Goal: Task Accomplishment & Management: Complete application form

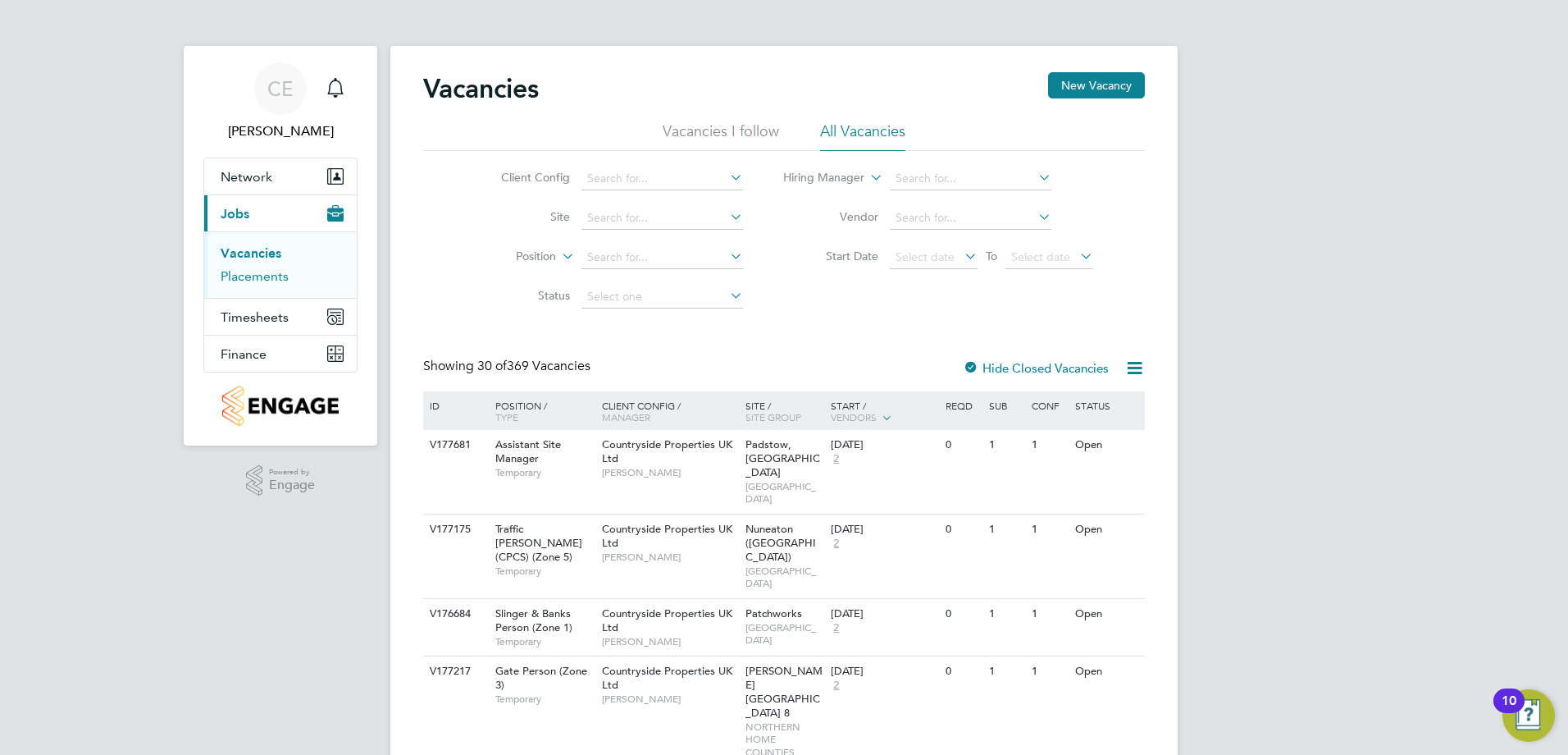
click at [270, 272] on link "Placements" at bounding box center [254, 276] width 68 height 15
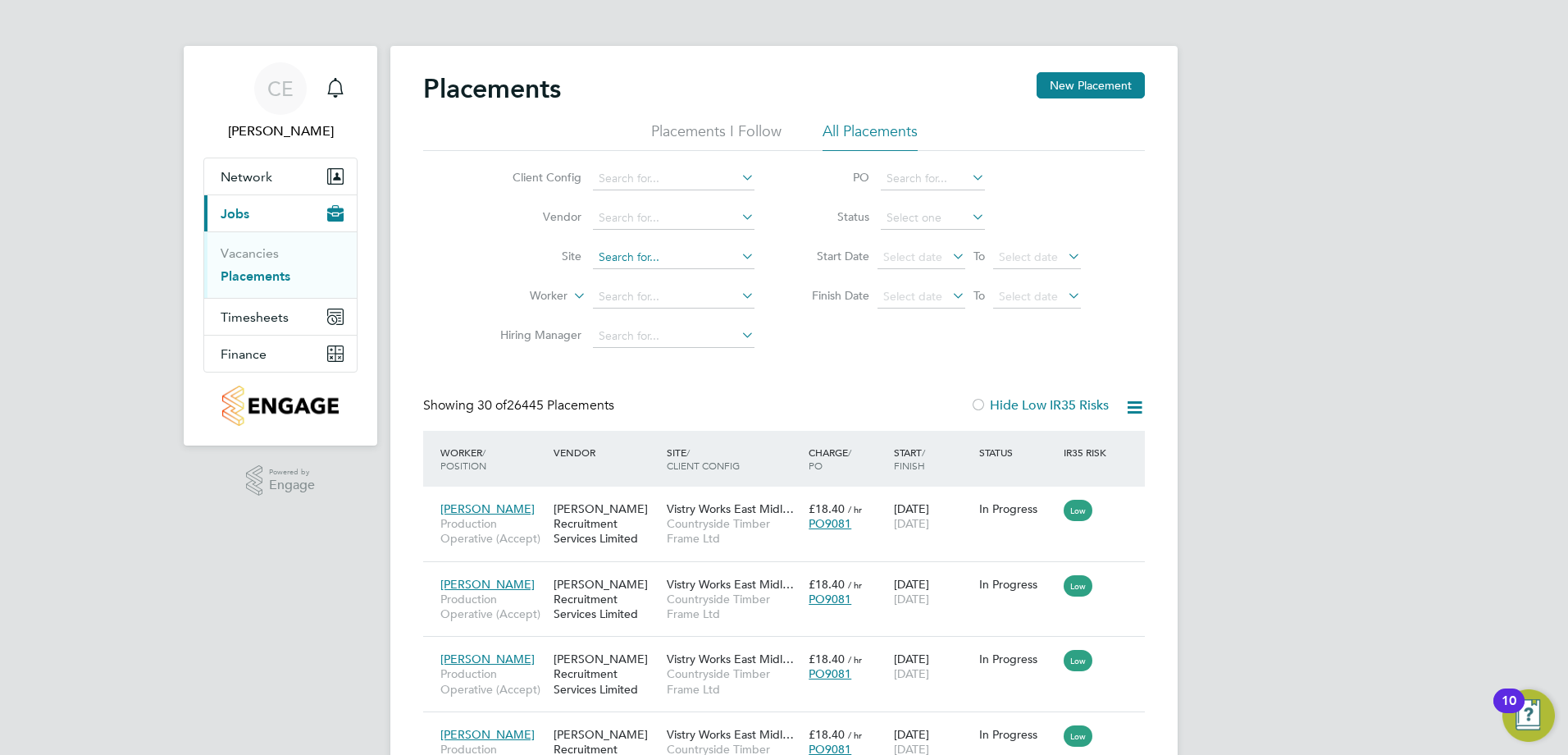
click at [635, 262] on input at bounding box center [673, 257] width 162 height 23
click at [699, 276] on li "Boorl [PERSON_NAME] - Phase B4" at bounding box center [690, 280] width 195 height 22
type input "Boorley Green - Phase B4"
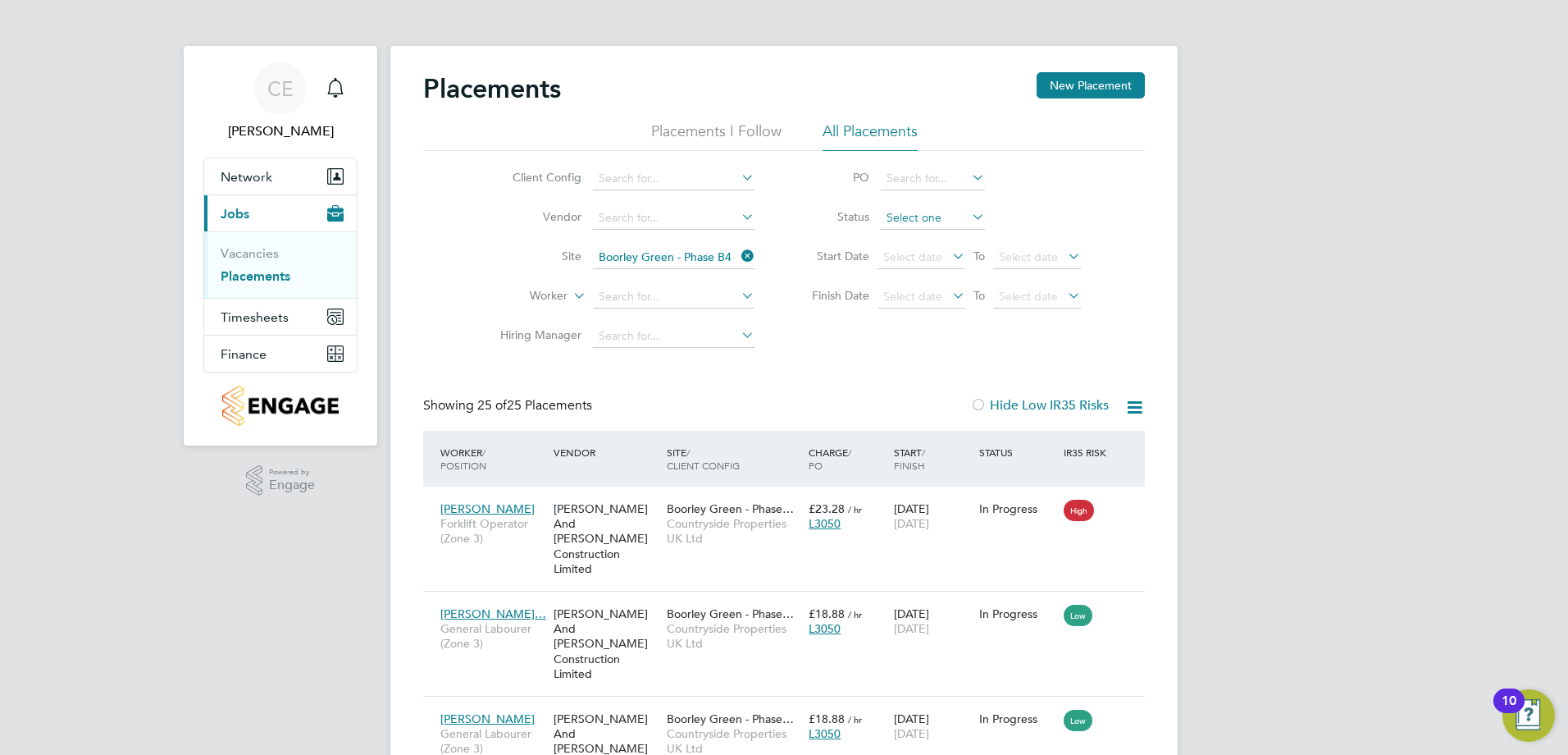
click at [944, 225] on input at bounding box center [933, 218] width 104 height 23
click at [940, 236] on li "Active" at bounding box center [933, 240] width 106 height 21
type input "Active"
click at [255, 249] on link "Vacancies" at bounding box center [249, 253] width 58 height 15
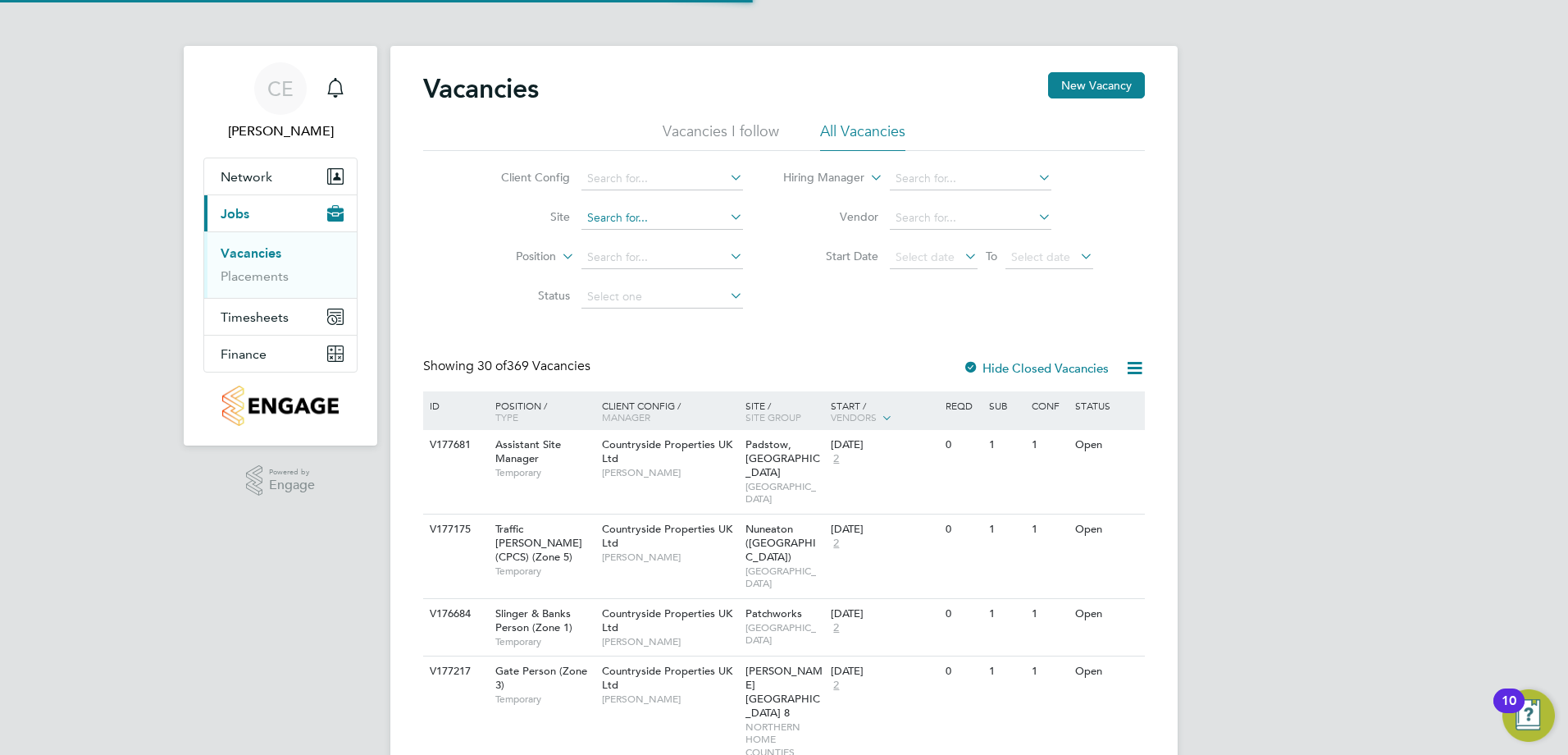
click at [659, 219] on input at bounding box center [662, 218] width 162 height 23
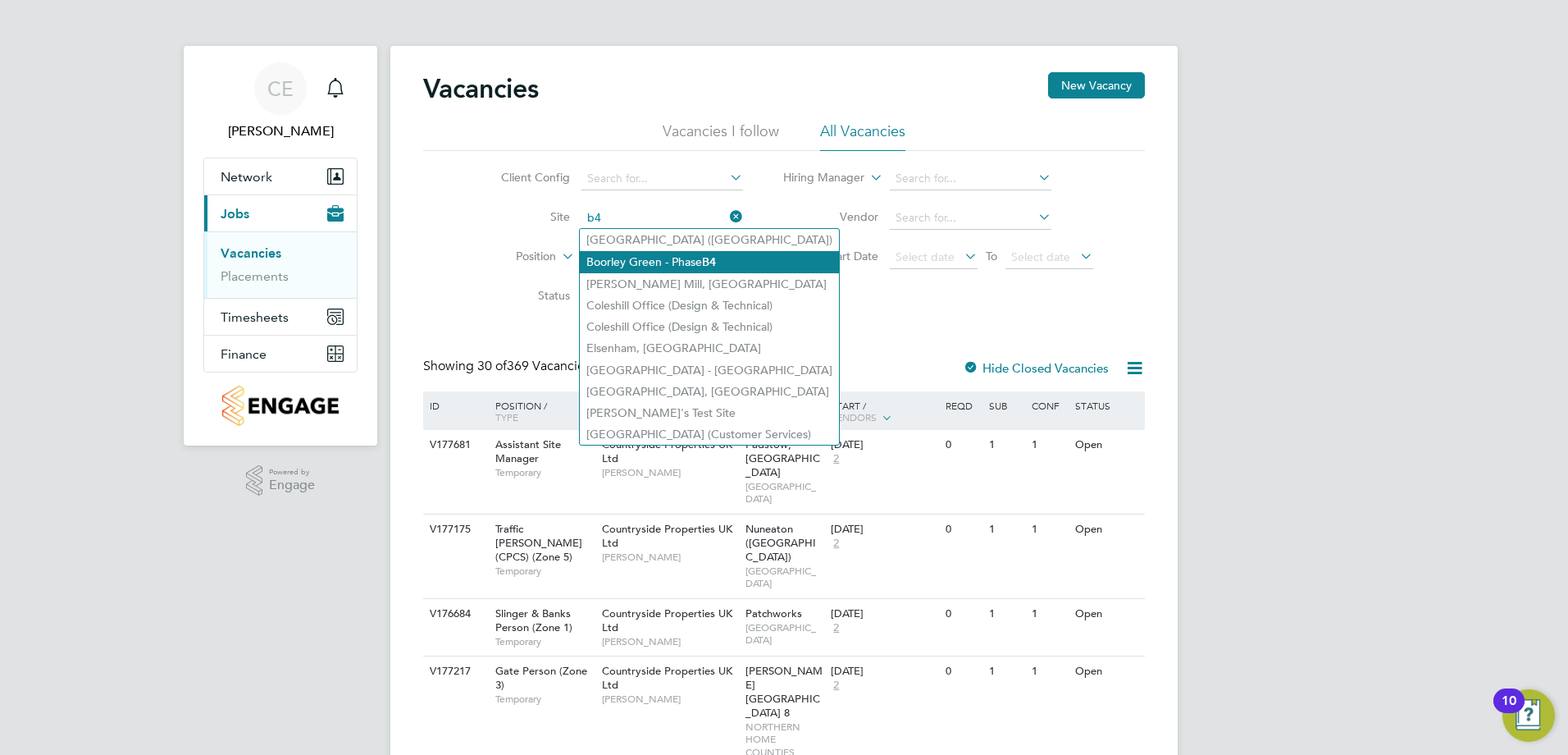
click at [697, 269] on li "Boorley Green - Phase B4" at bounding box center [710, 262] width 259 height 22
type input "Boorley Green - Phase B4"
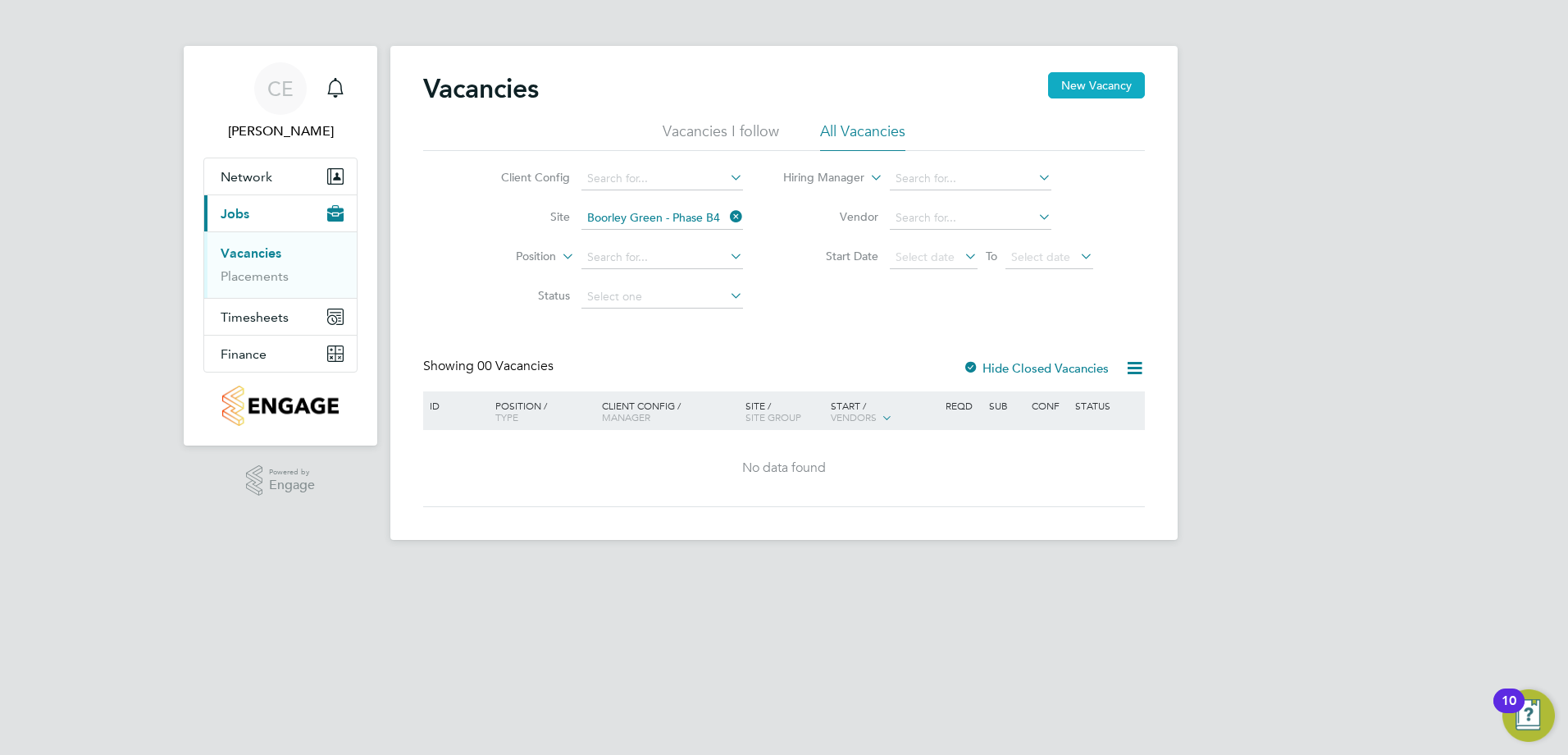
click at [1072, 86] on button "New Vacancy" at bounding box center [1096, 85] width 97 height 26
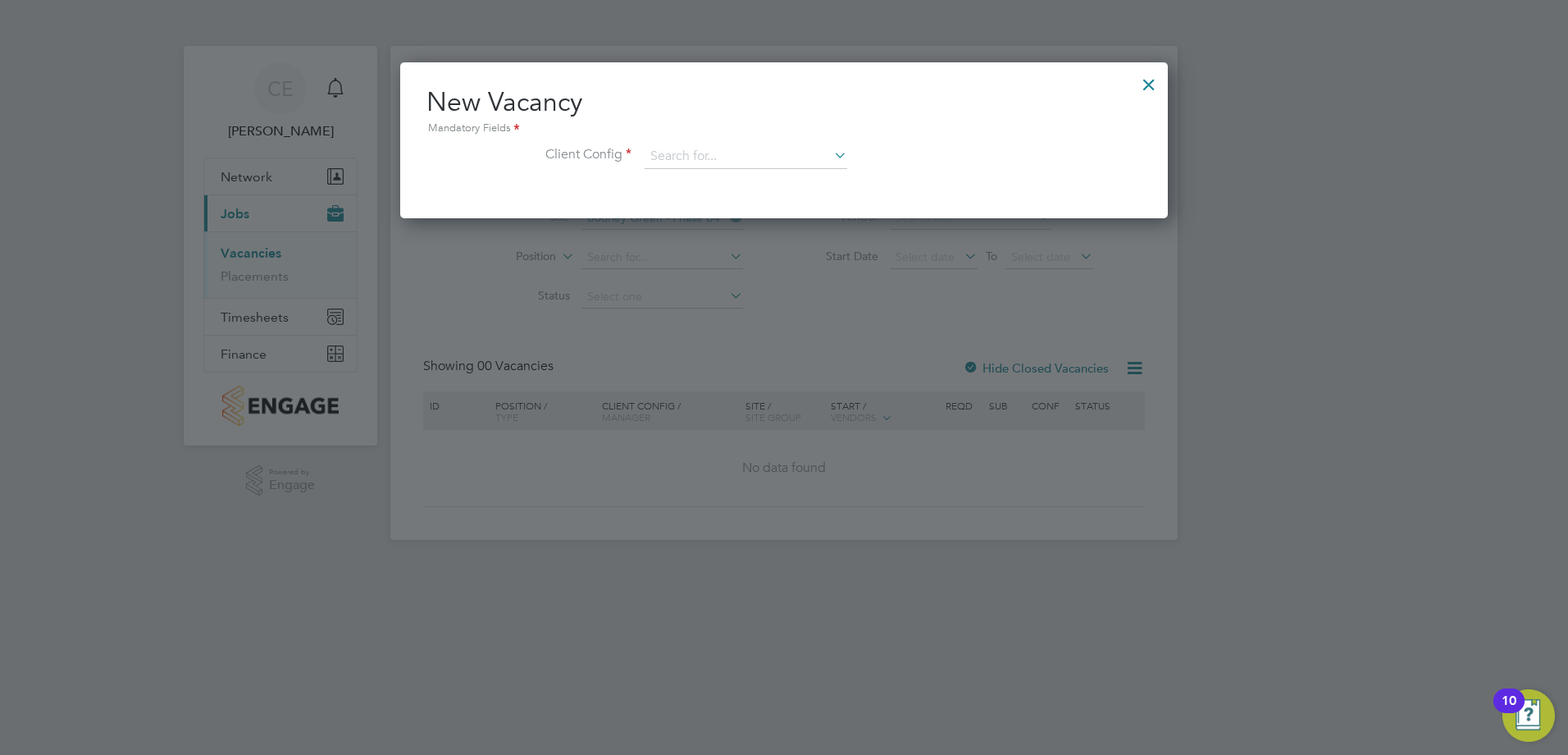
click at [712, 140] on div "New Vacancy Mandatory Fields Client Config" at bounding box center [784, 136] width 715 height 100
click at [707, 156] on input at bounding box center [745, 156] width 202 height 25
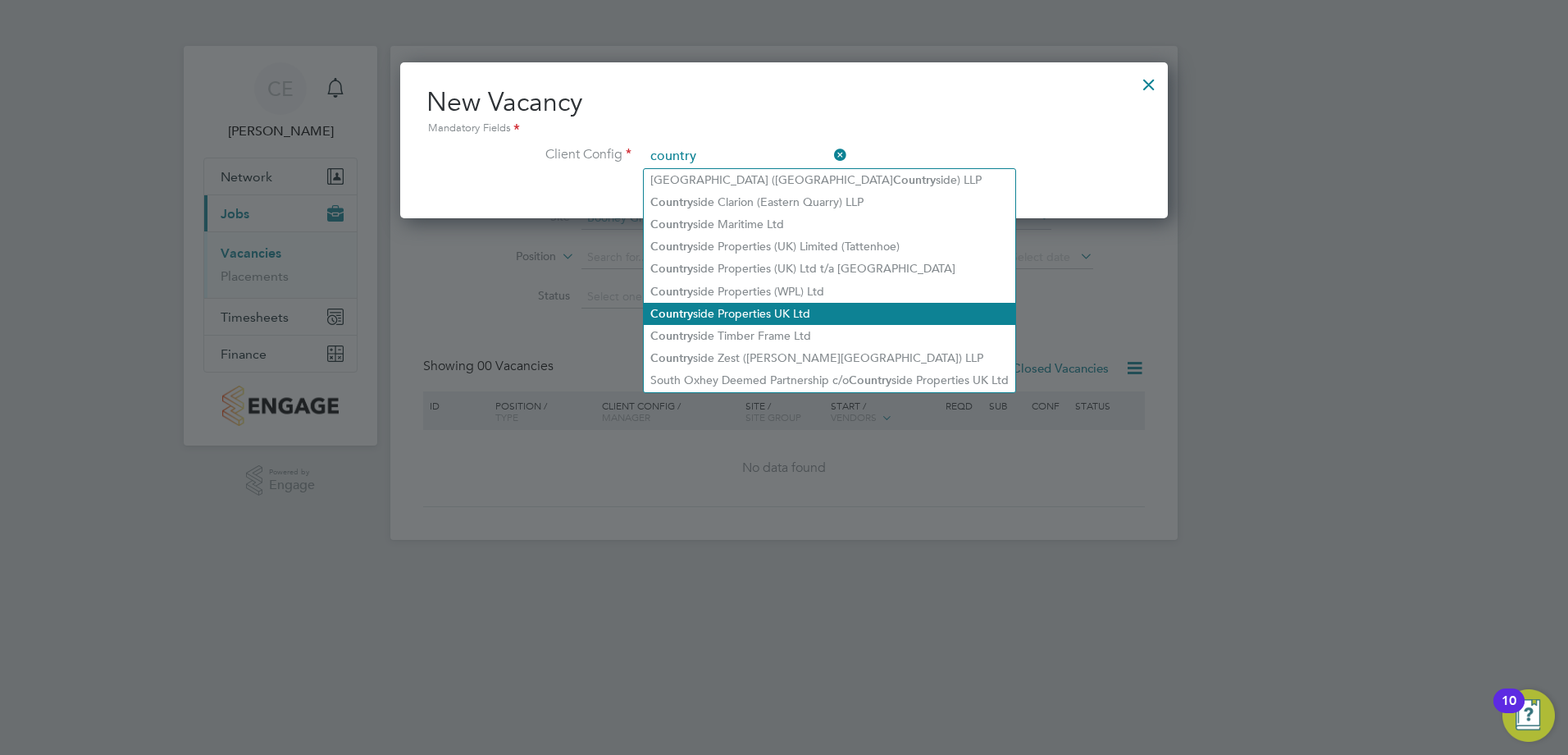
click at [763, 306] on li "Country side Properties UK Ltd" at bounding box center [829, 314] width 372 height 22
type input "Countryside Properties UK Ltd"
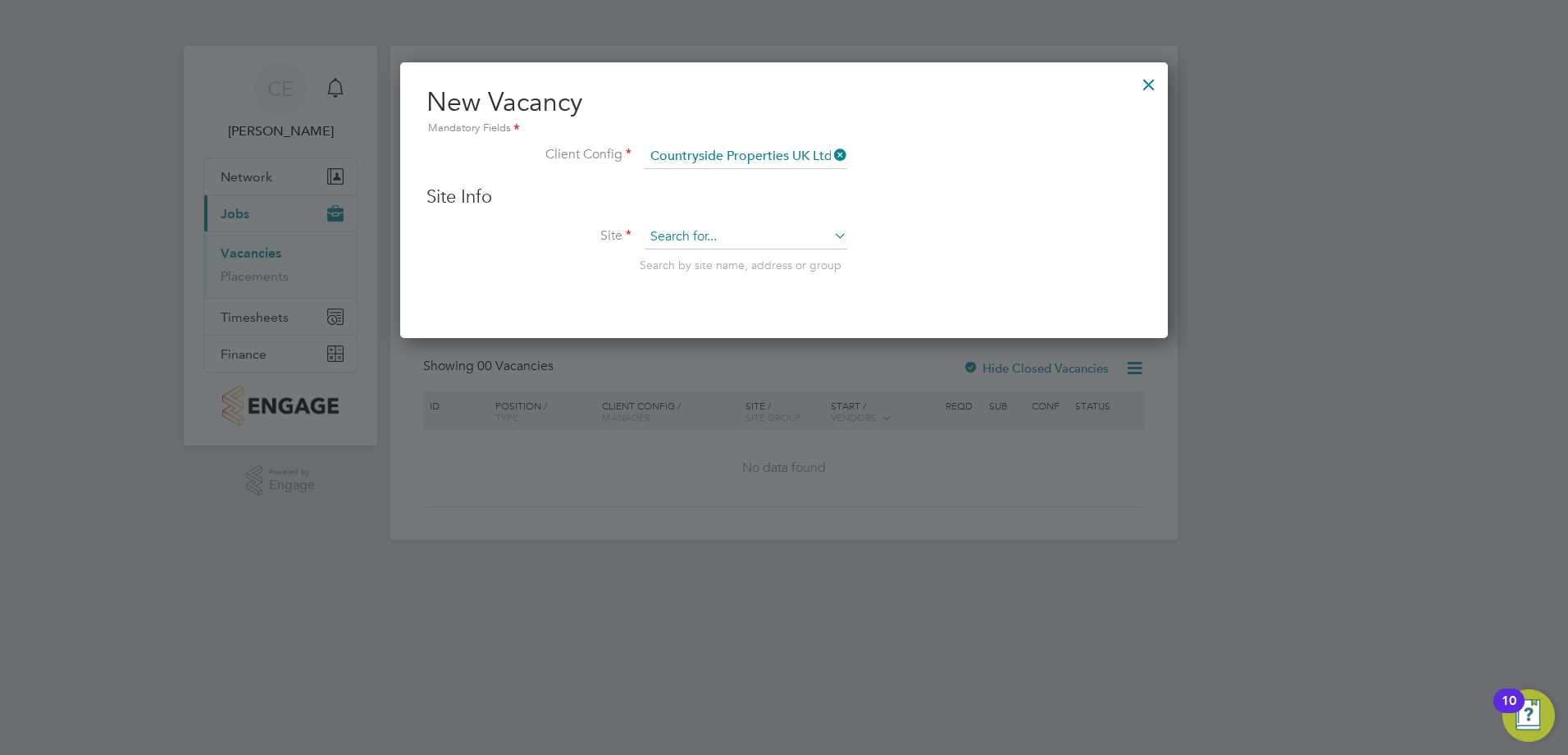
click at [729, 236] on input at bounding box center [745, 236] width 202 height 25
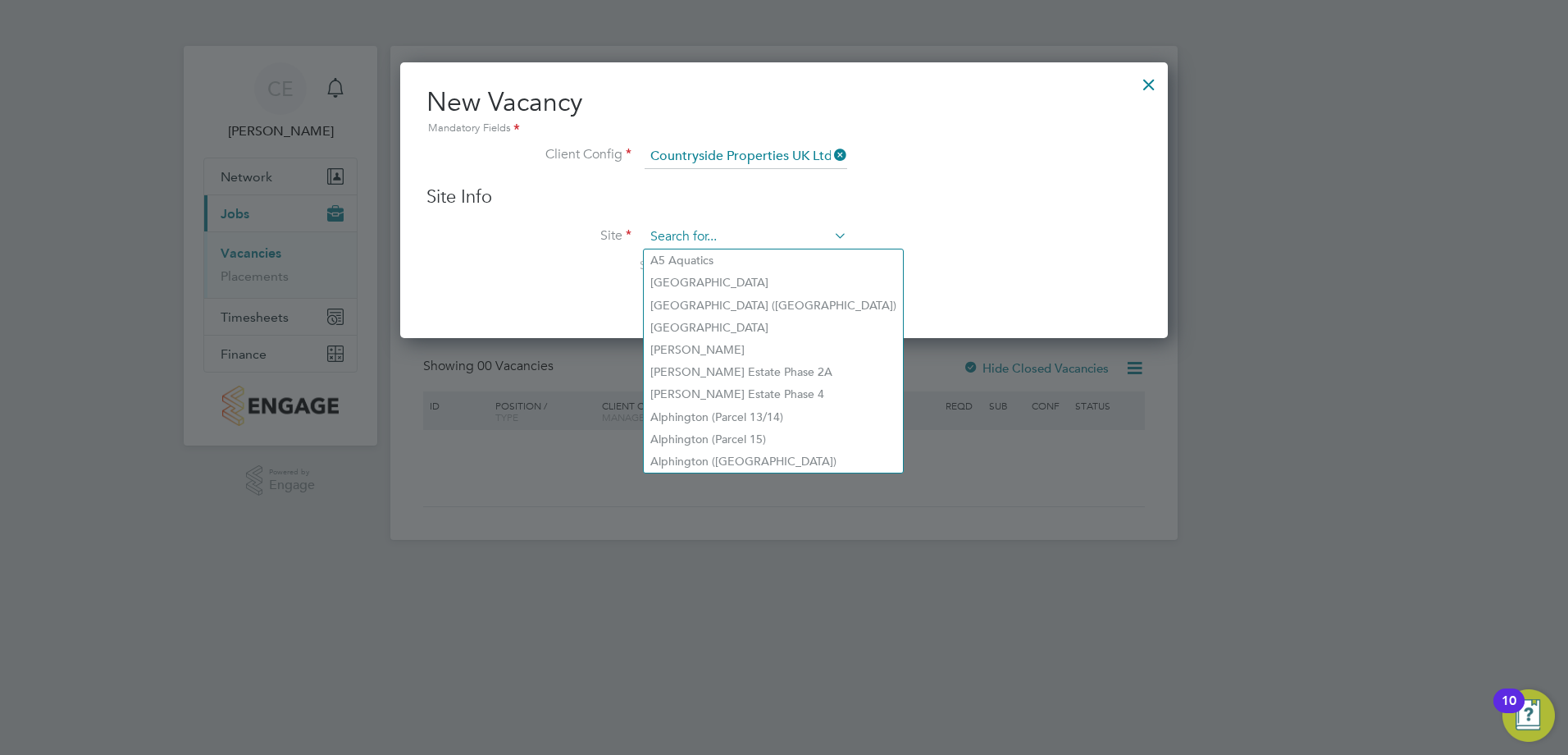
type input "c"
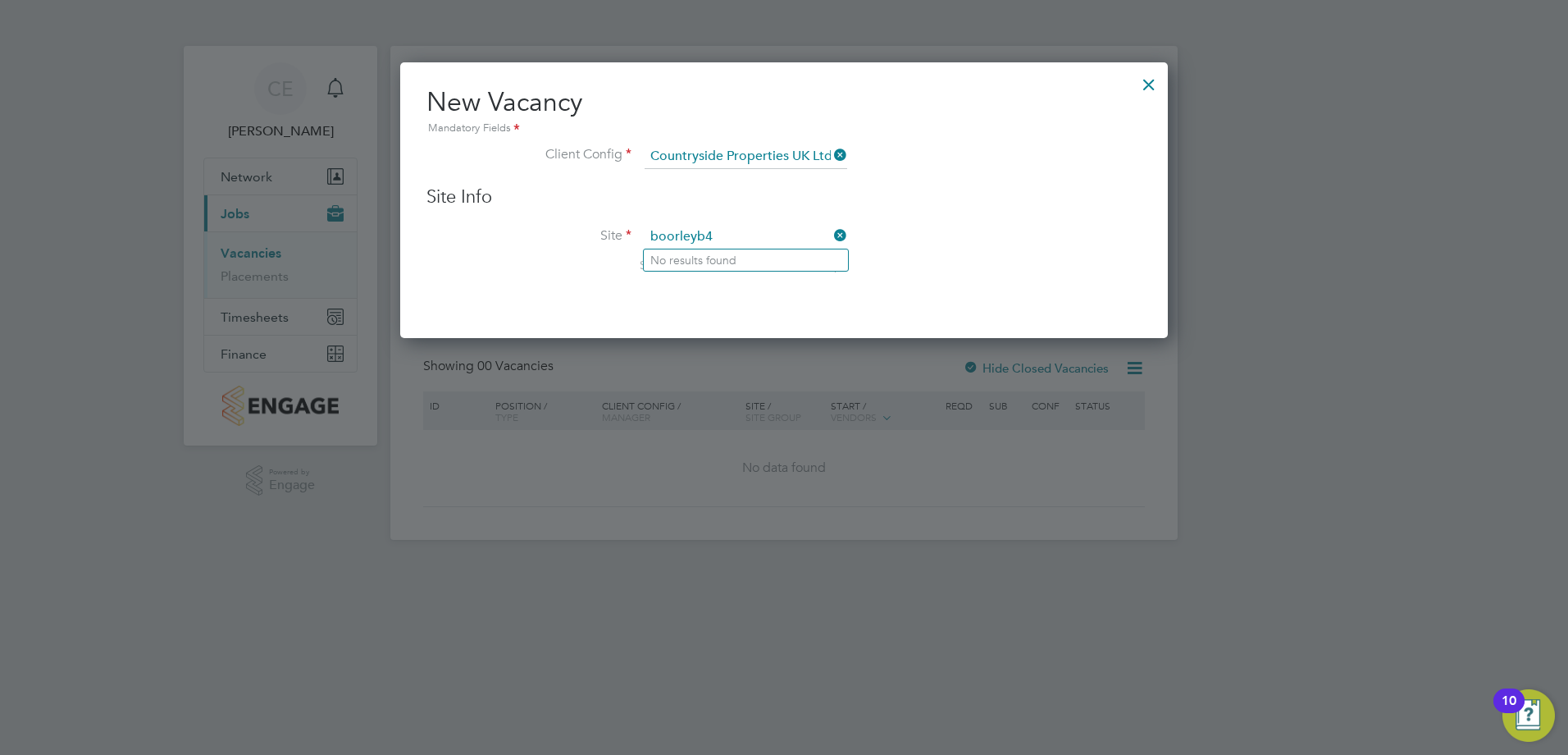
drag, startPoint x: 703, startPoint y: 230, endPoint x: 718, endPoint y: 234, distance: 15.5
click at [704, 230] on input "boorleyb4" at bounding box center [745, 236] width 202 height 25
type input "boorley 4"
drag, startPoint x: 730, startPoint y: 229, endPoint x: 573, endPoint y: 210, distance: 158.1
click at [579, 220] on div "Site Info Site boorley 4 Search by site name, address or group" at bounding box center [784, 246] width 715 height 120
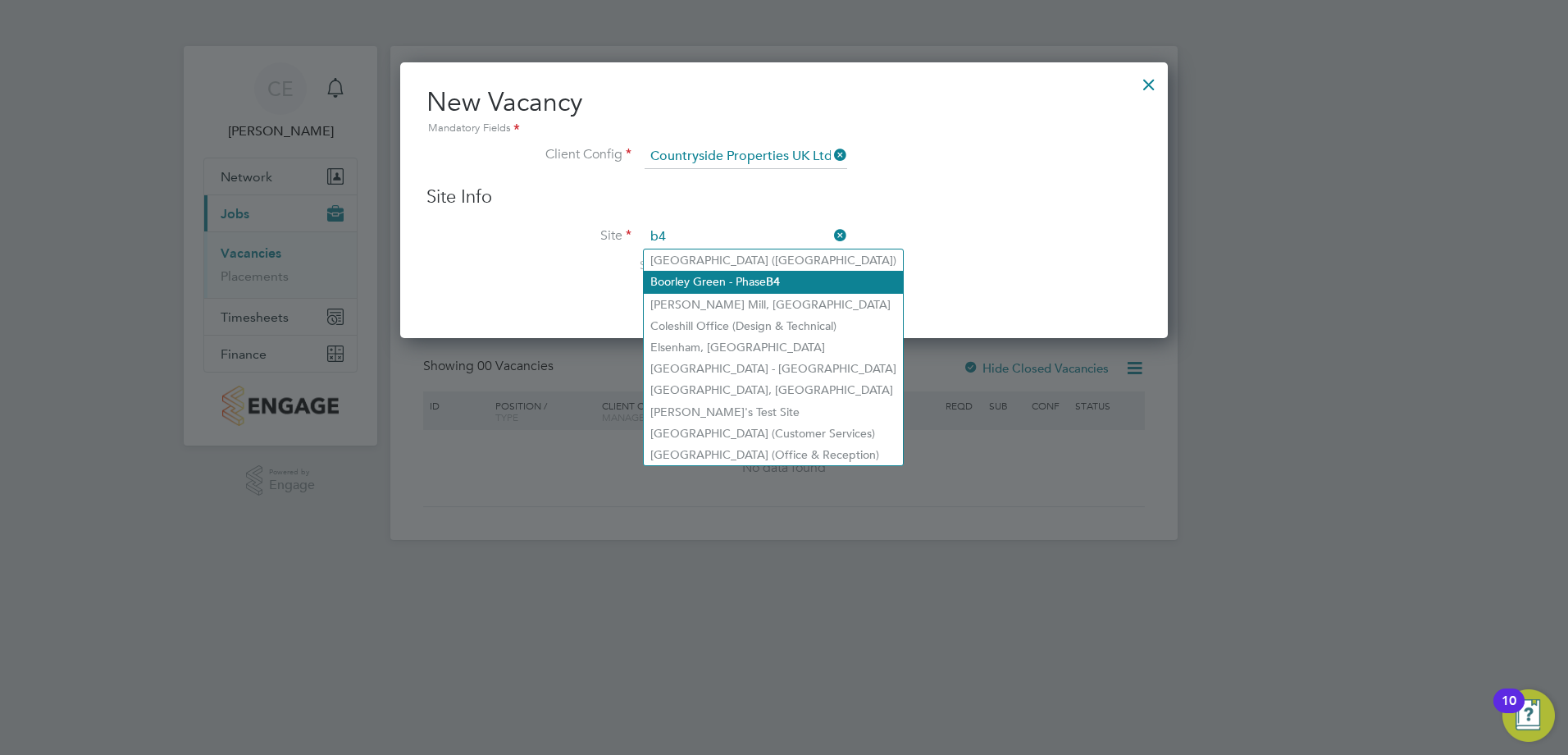
click at [770, 276] on b "B4" at bounding box center [773, 281] width 14 height 14
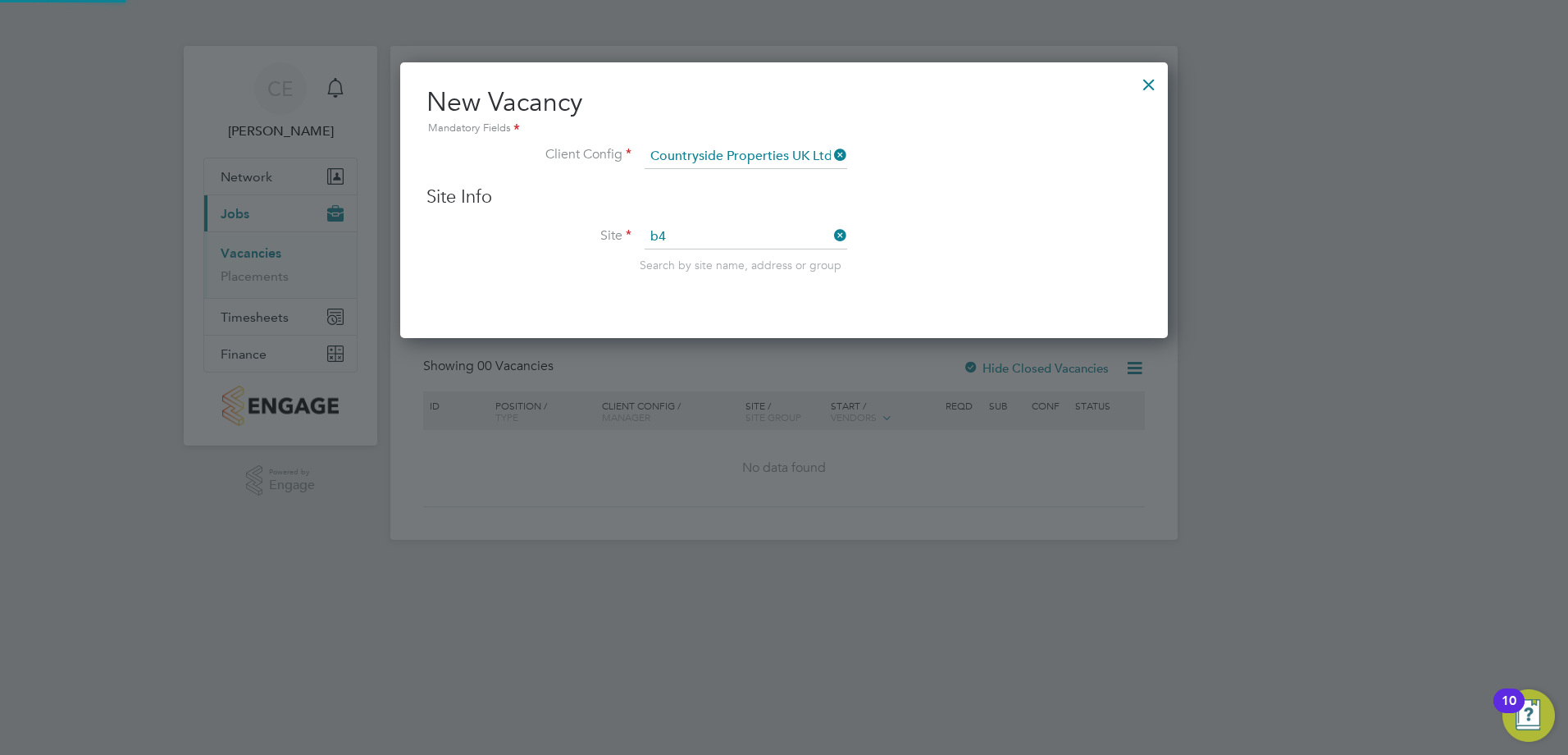
type input "Boorley Green - Phase B4"
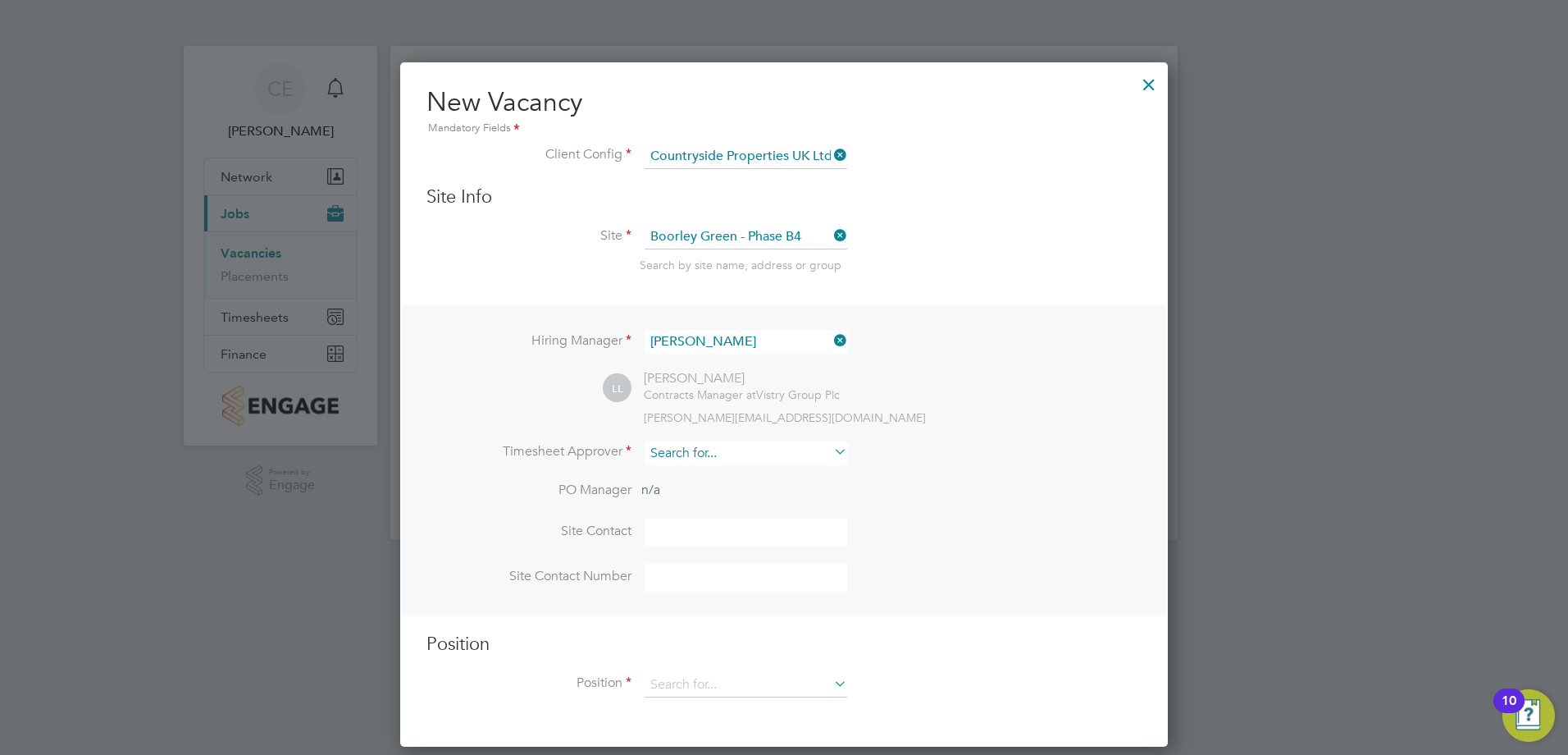
click at [731, 441] on input at bounding box center [745, 453] width 202 height 24
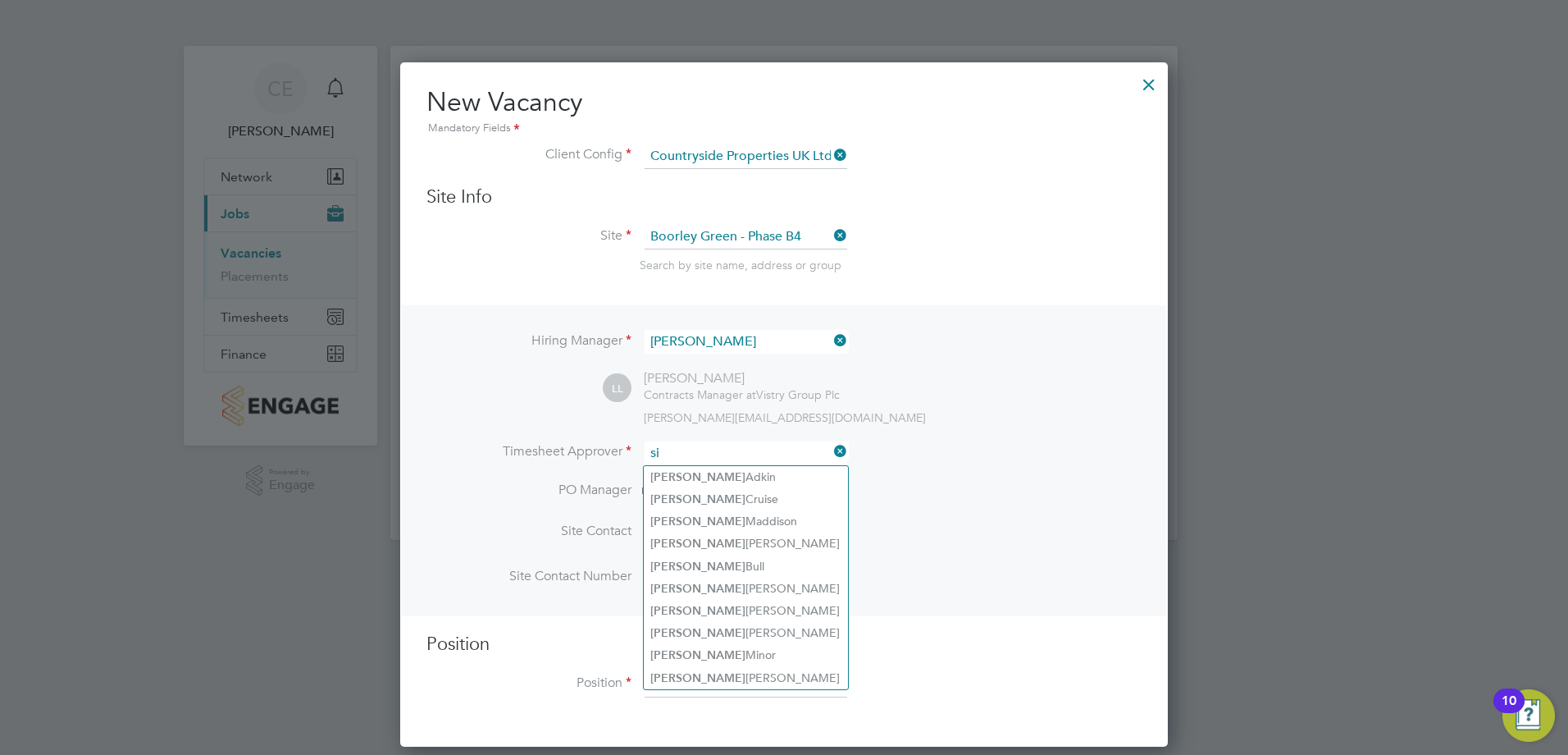
type input "s"
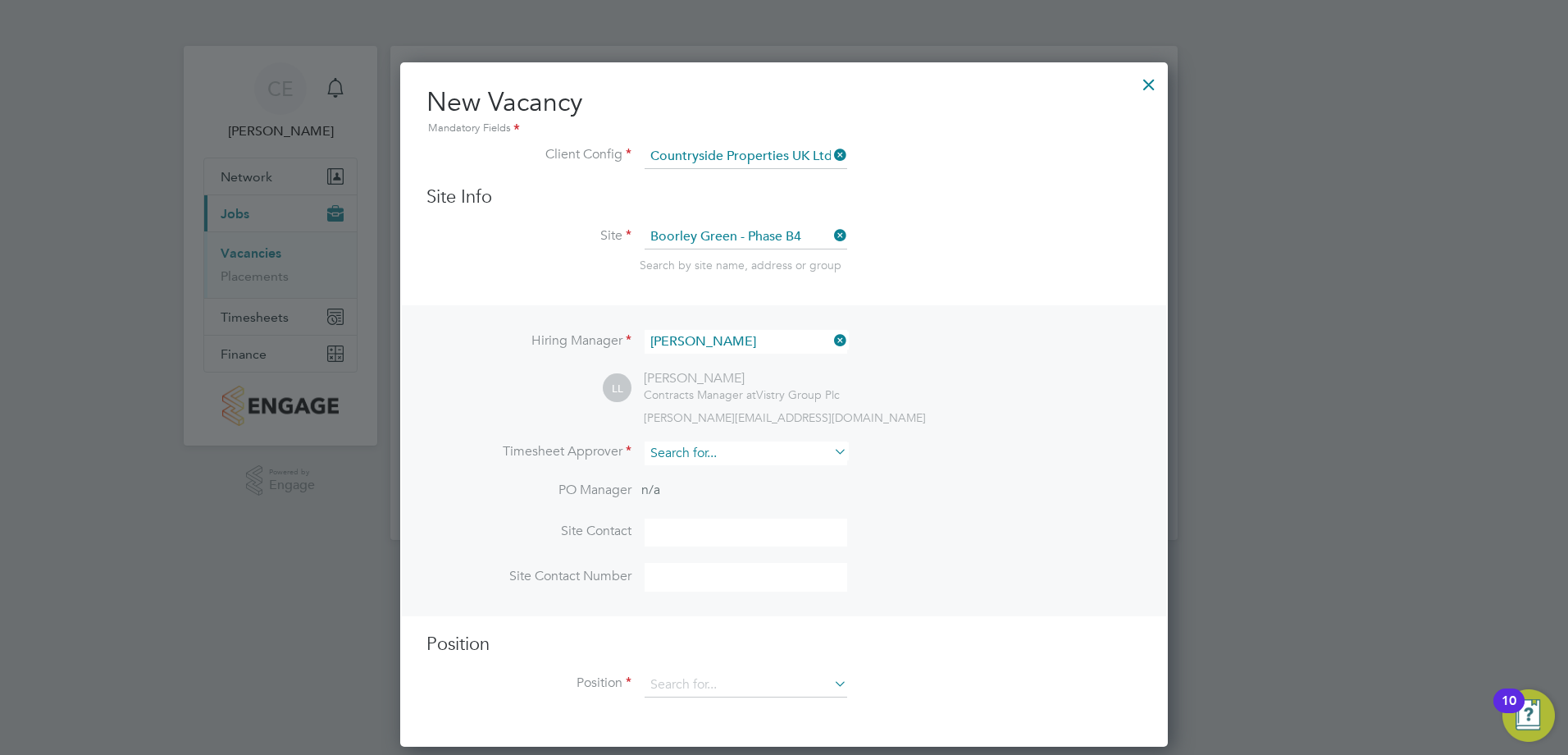
click at [718, 452] on input at bounding box center [745, 453] width 202 height 24
click at [733, 644] on li "[PERSON_NAME]" at bounding box center [745, 655] width 204 height 22
type input "[PERSON_NAME]"
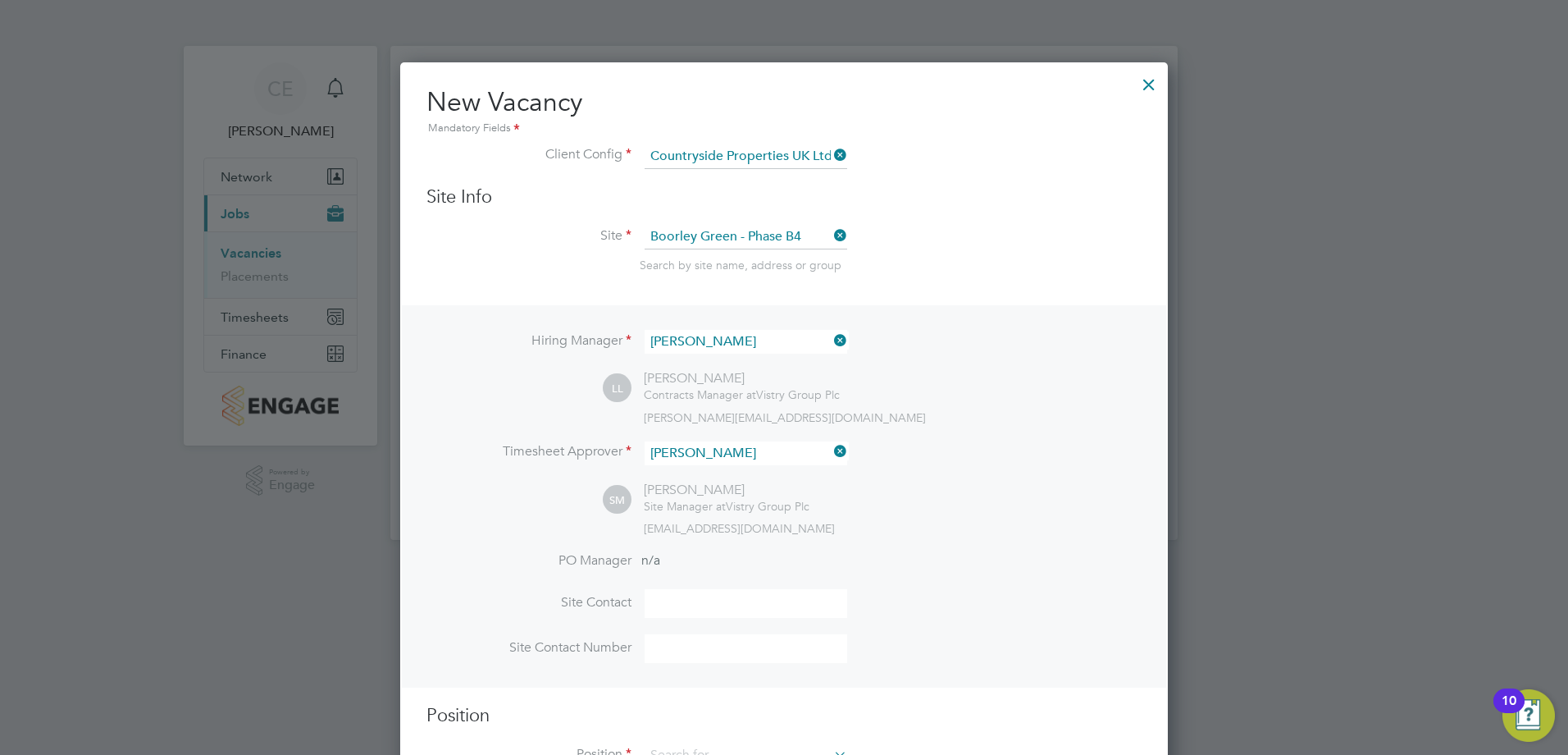
click at [448, 529] on div "Hiring Manager [PERSON_NAME] [PERSON_NAME] Contracts Manager at Vistry Group Pl…" at bounding box center [784, 496] width 764 height 381
click at [823, 338] on input at bounding box center [745, 341] width 202 height 24
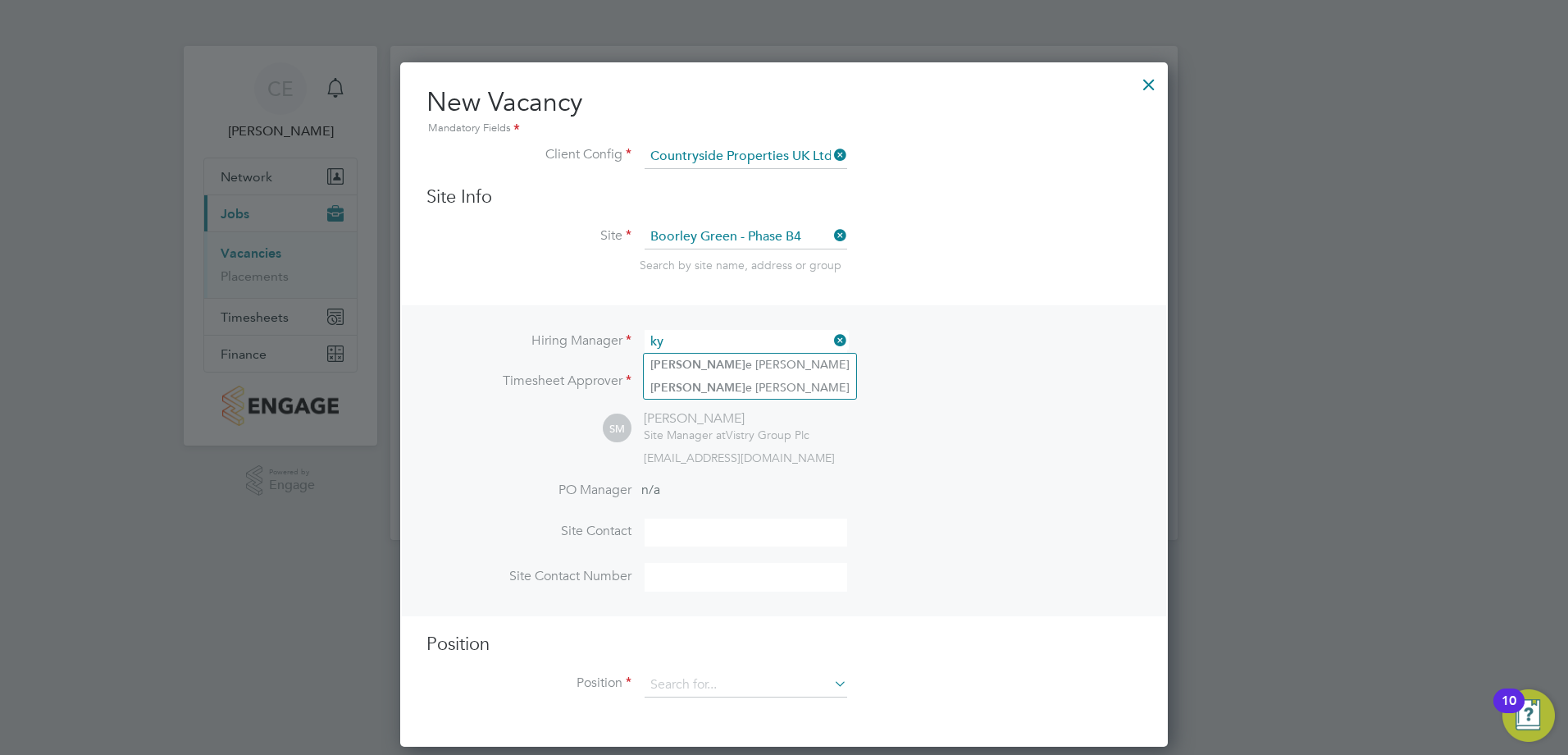
type input "k"
click at [757, 361] on li "[PERSON_NAME]" at bounding box center [745, 364] width 204 height 22
type input "[PERSON_NAME]"
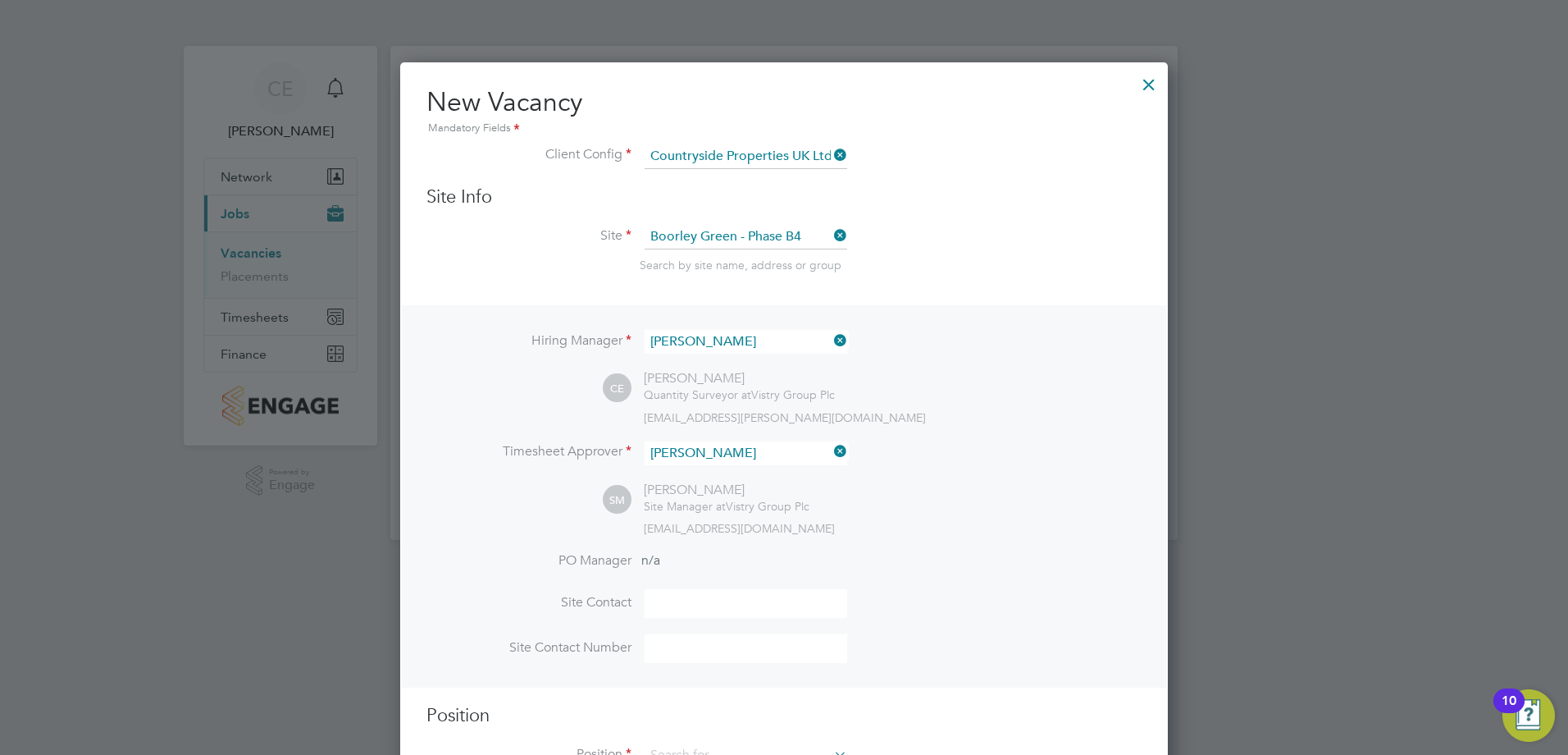
click at [1126, 387] on div "CE [PERSON_NAME] Quantity Surveyor at Vistry Group Plc [EMAIL_ADDRESS][PERSON_N…" at bounding box center [873, 397] width 539 height 54
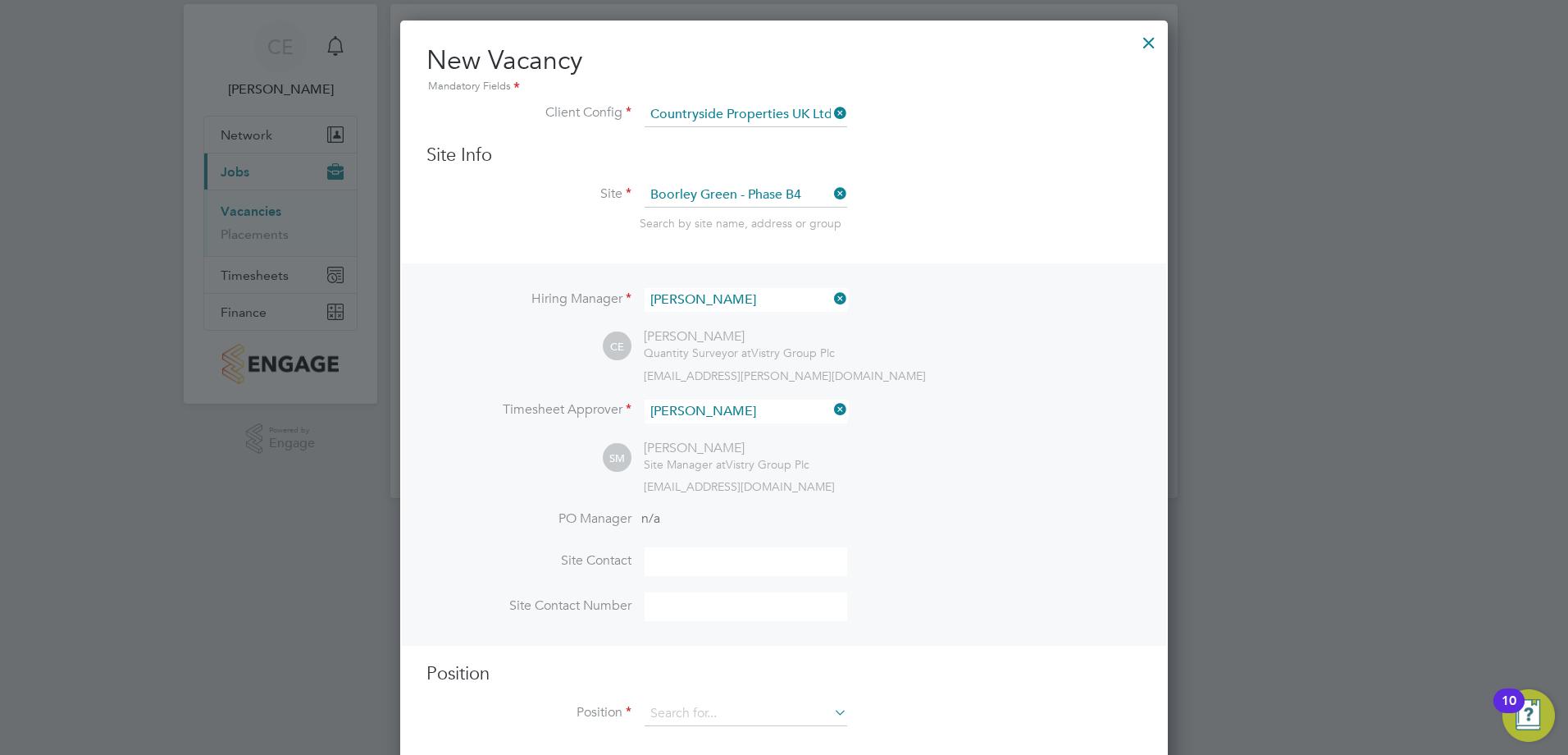
scroll to position [64, 0]
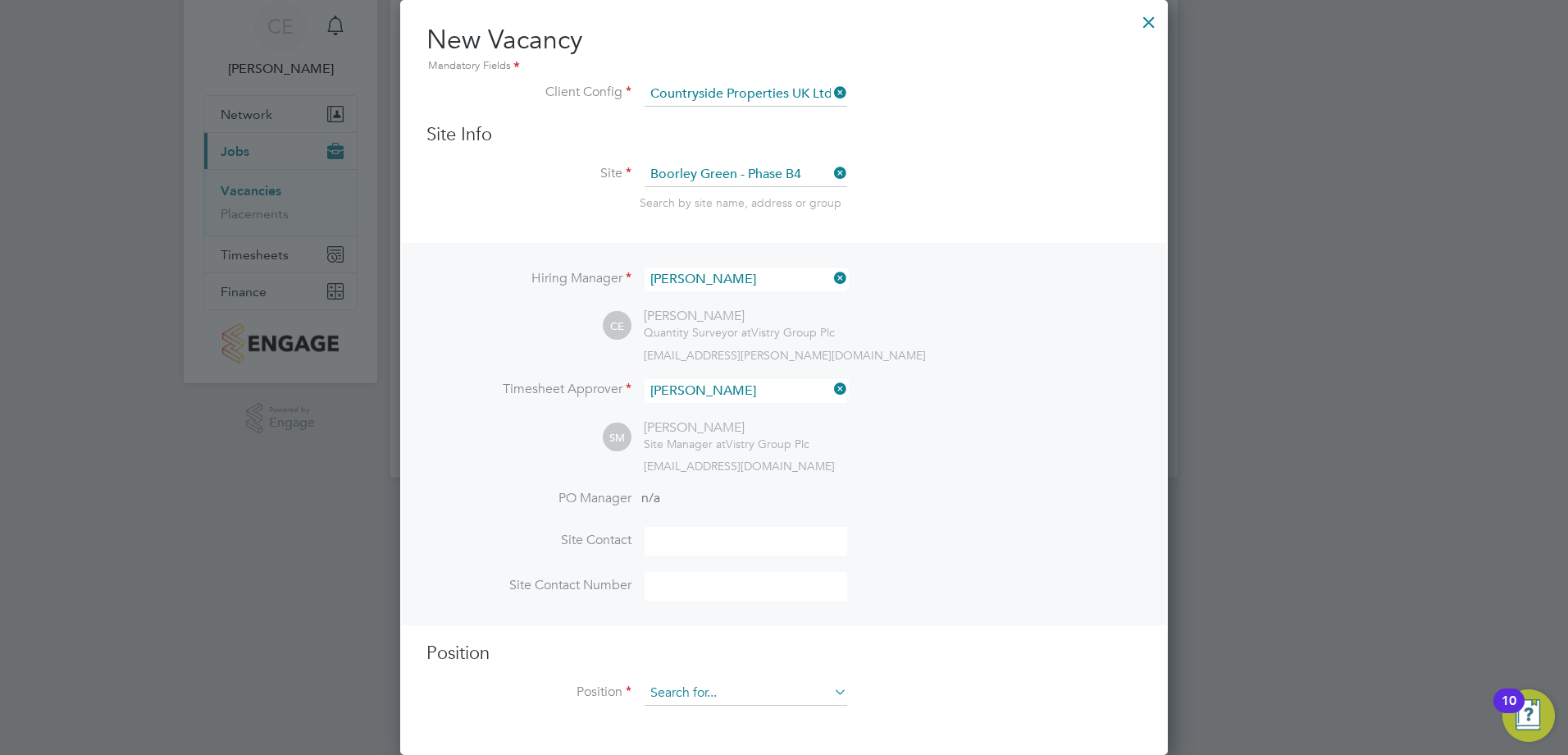
click at [679, 690] on input at bounding box center [745, 693] width 202 height 25
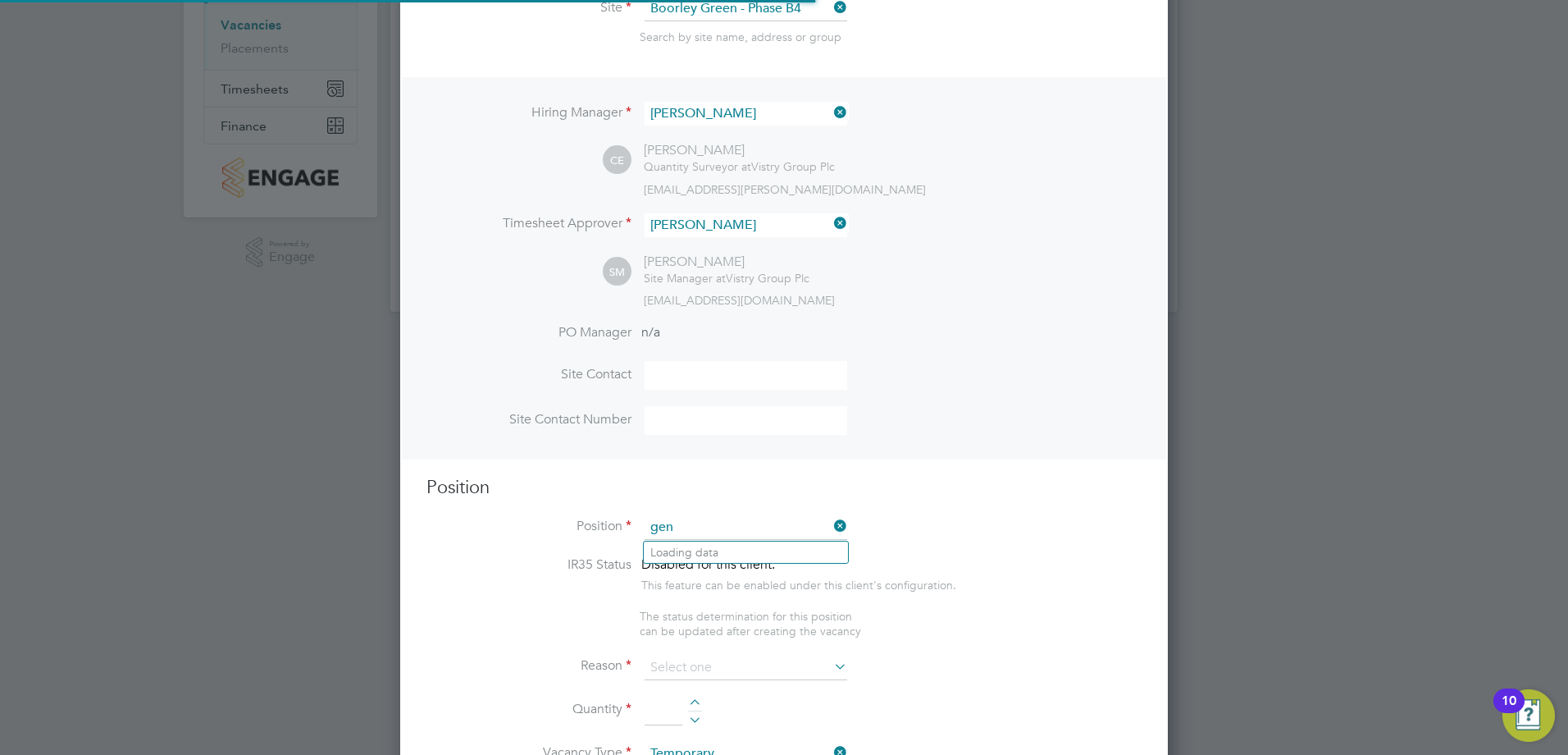
scroll to position [2348, 768]
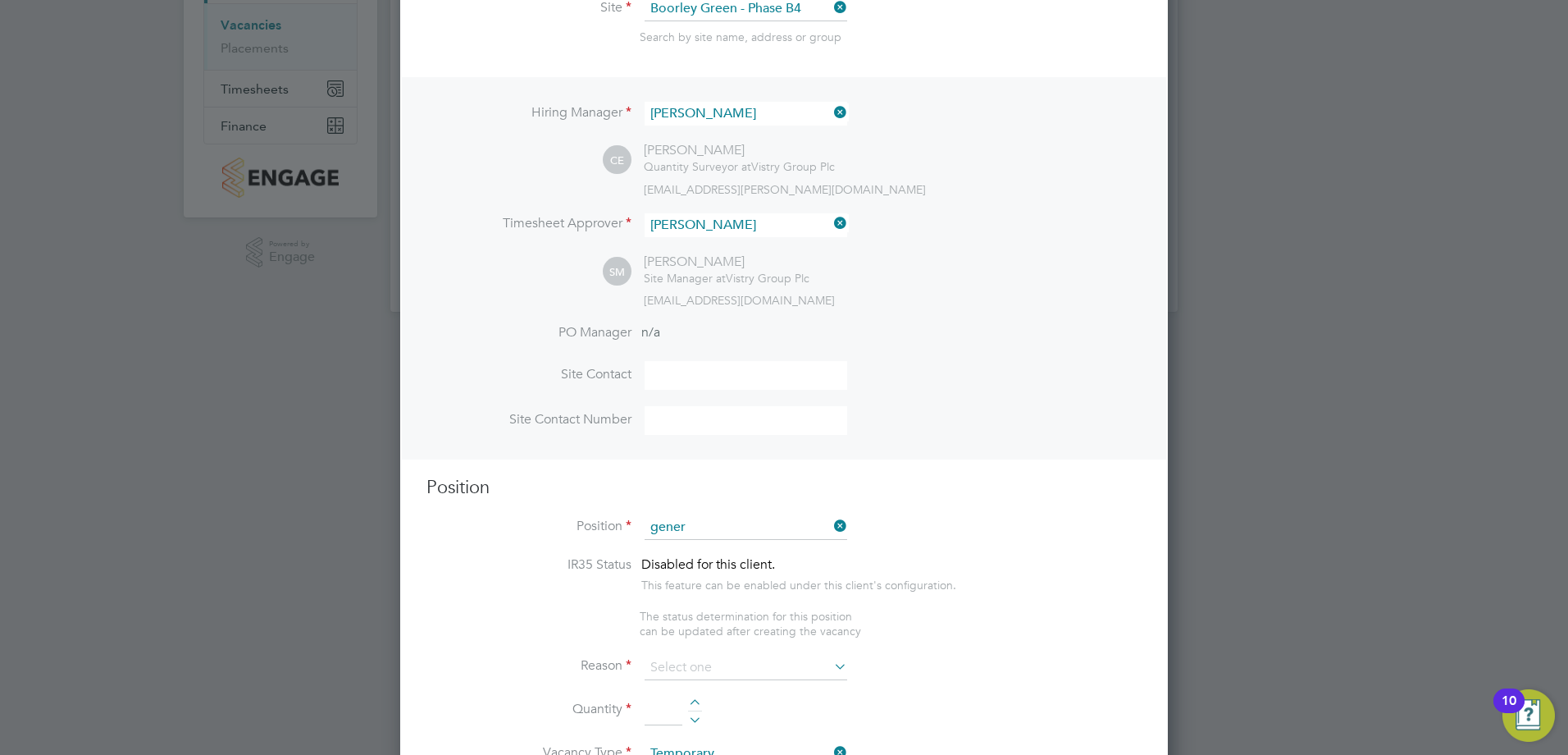
click at [787, 605] on li "Gener al Labourer (Zone 3)" at bounding box center [745, 597] width 204 height 22
type input "General Labourer (Zone 3)"
type textarea "- General labouring duties - Supporting the trades on site - Moving materials a…"
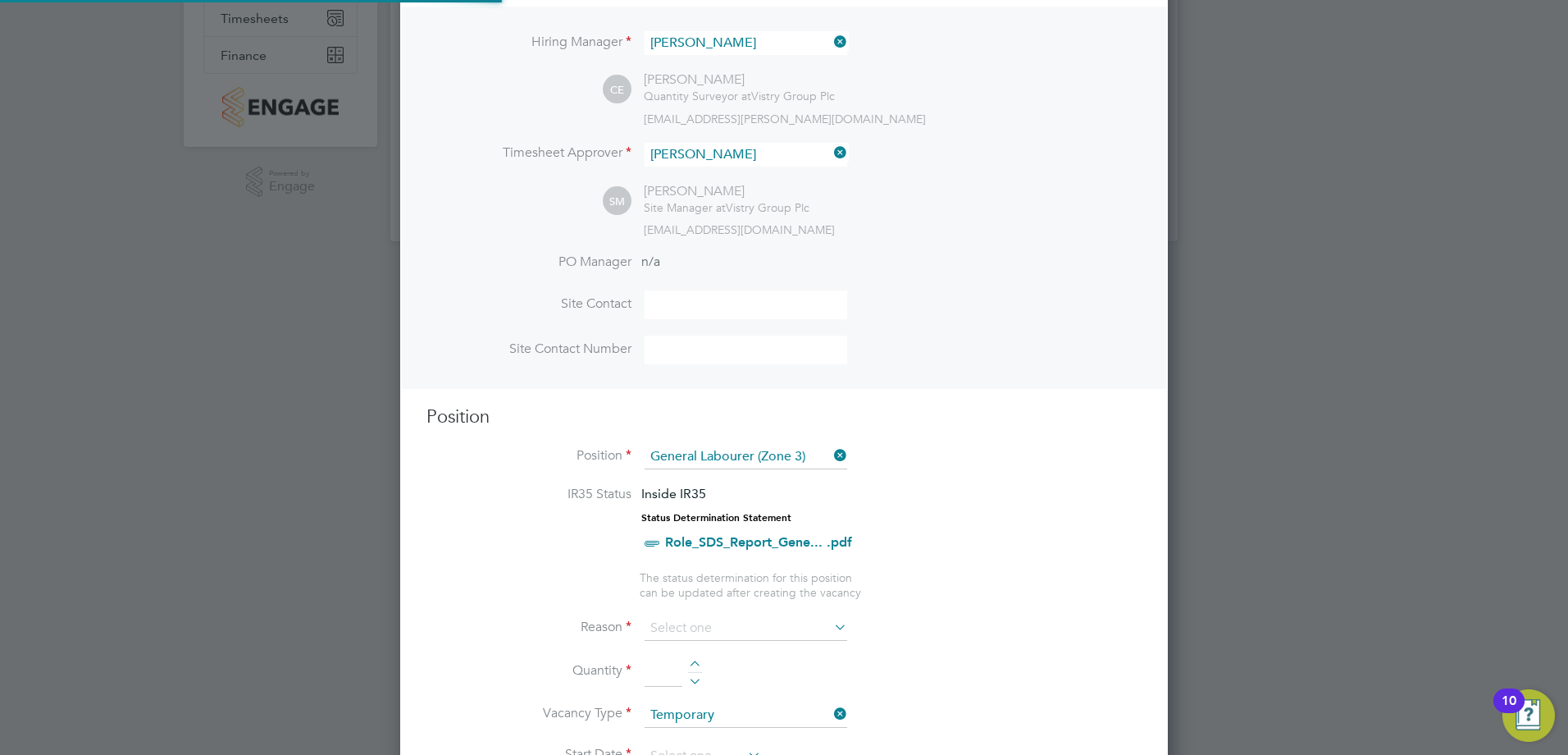
scroll to position [392, 0]
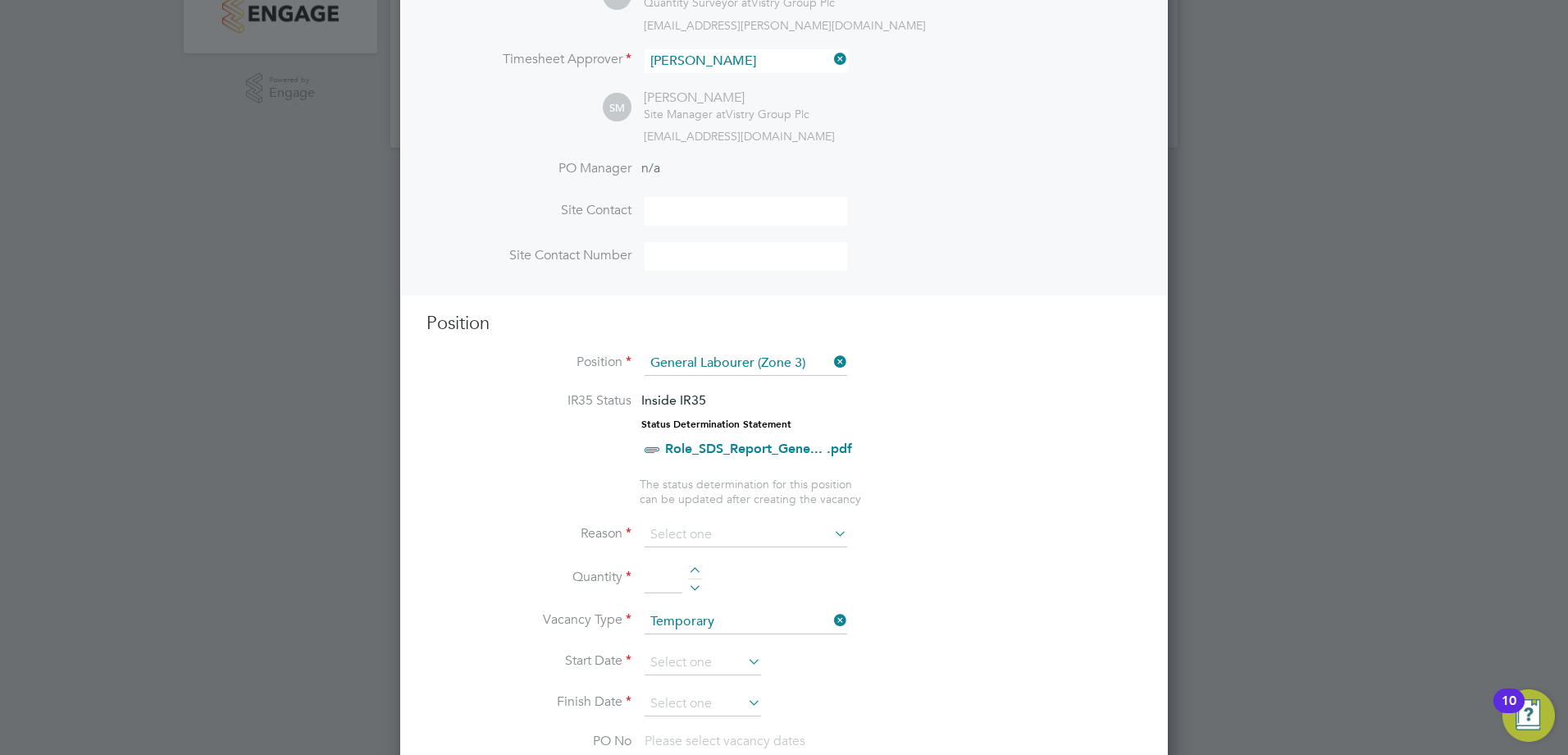
click at [673, 541] on input at bounding box center [745, 535] width 202 height 25
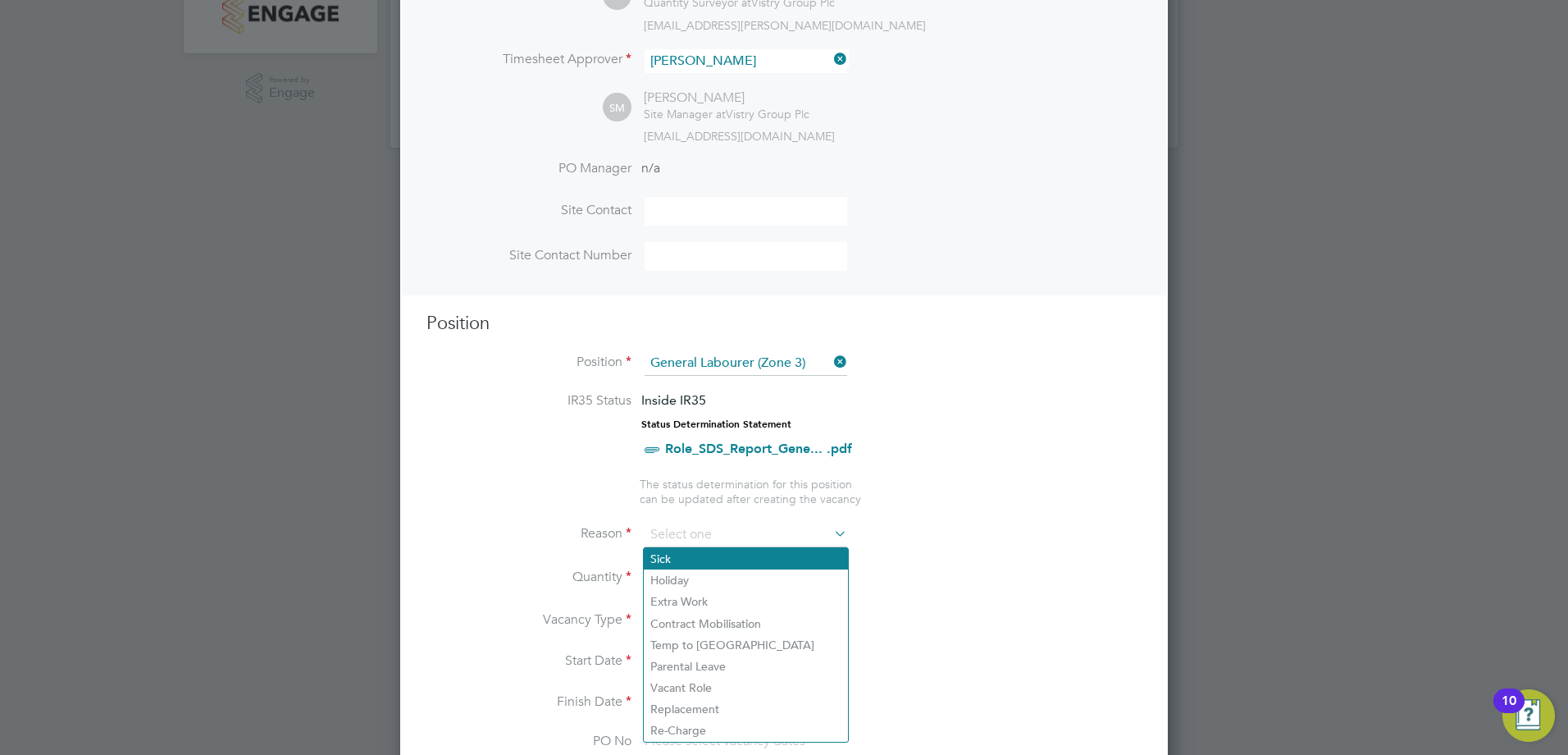
click at [715, 560] on li "Sick" at bounding box center [745, 558] width 204 height 21
type input "Sick"
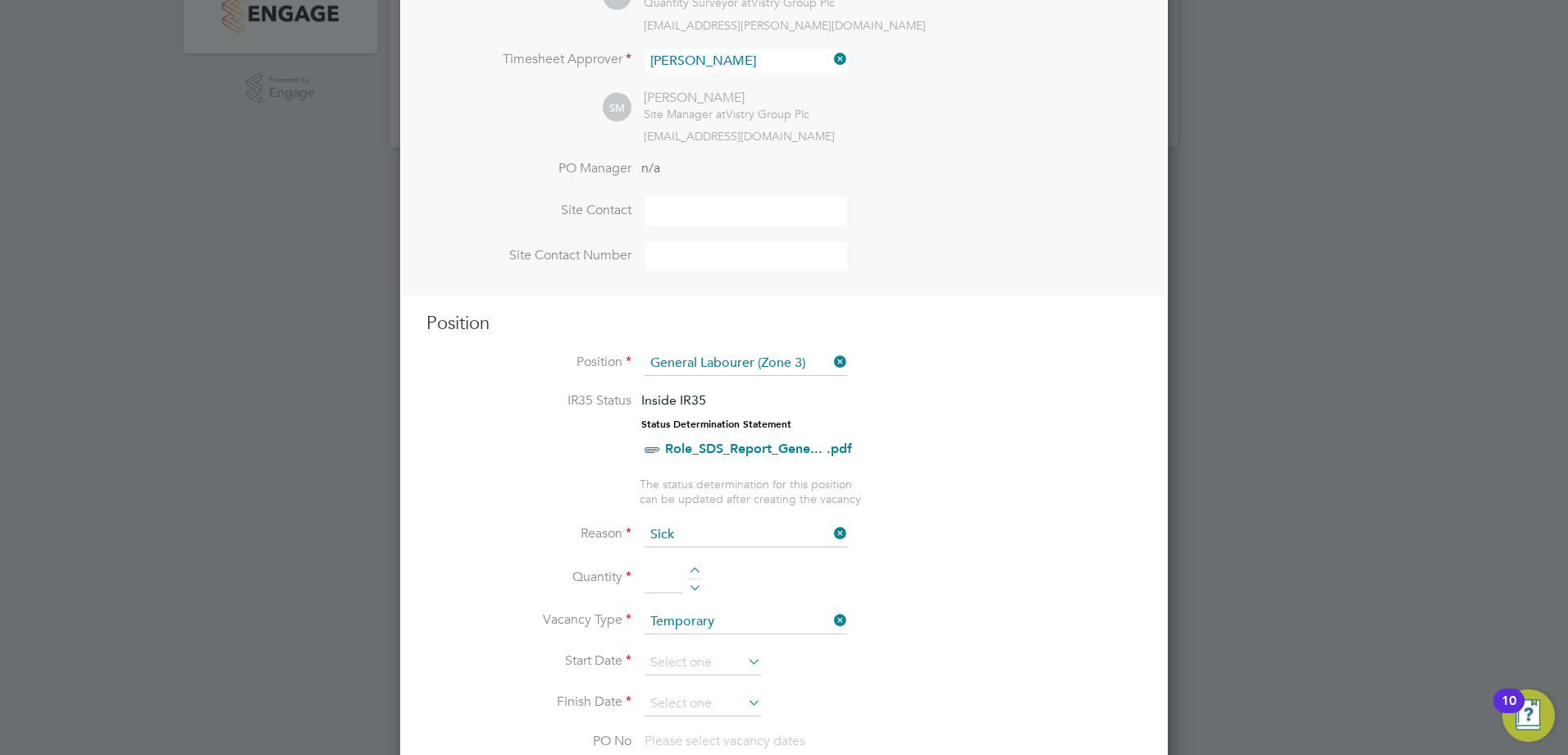
click at [323, 517] on div at bounding box center [784, 377] width 1568 height 755
click at [697, 580] on div at bounding box center [695, 586] width 14 height 12
type input "1"
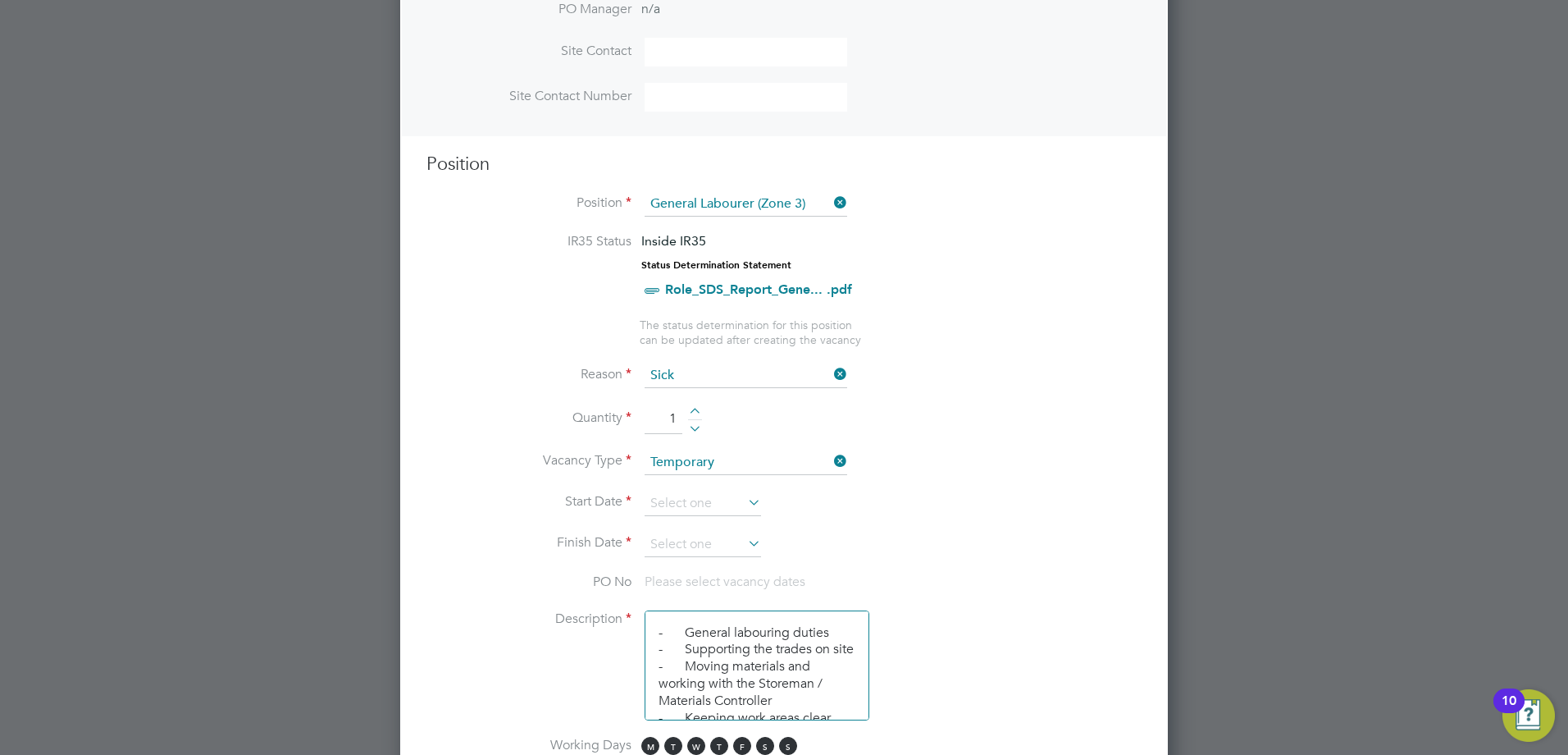
scroll to position [556, 0]
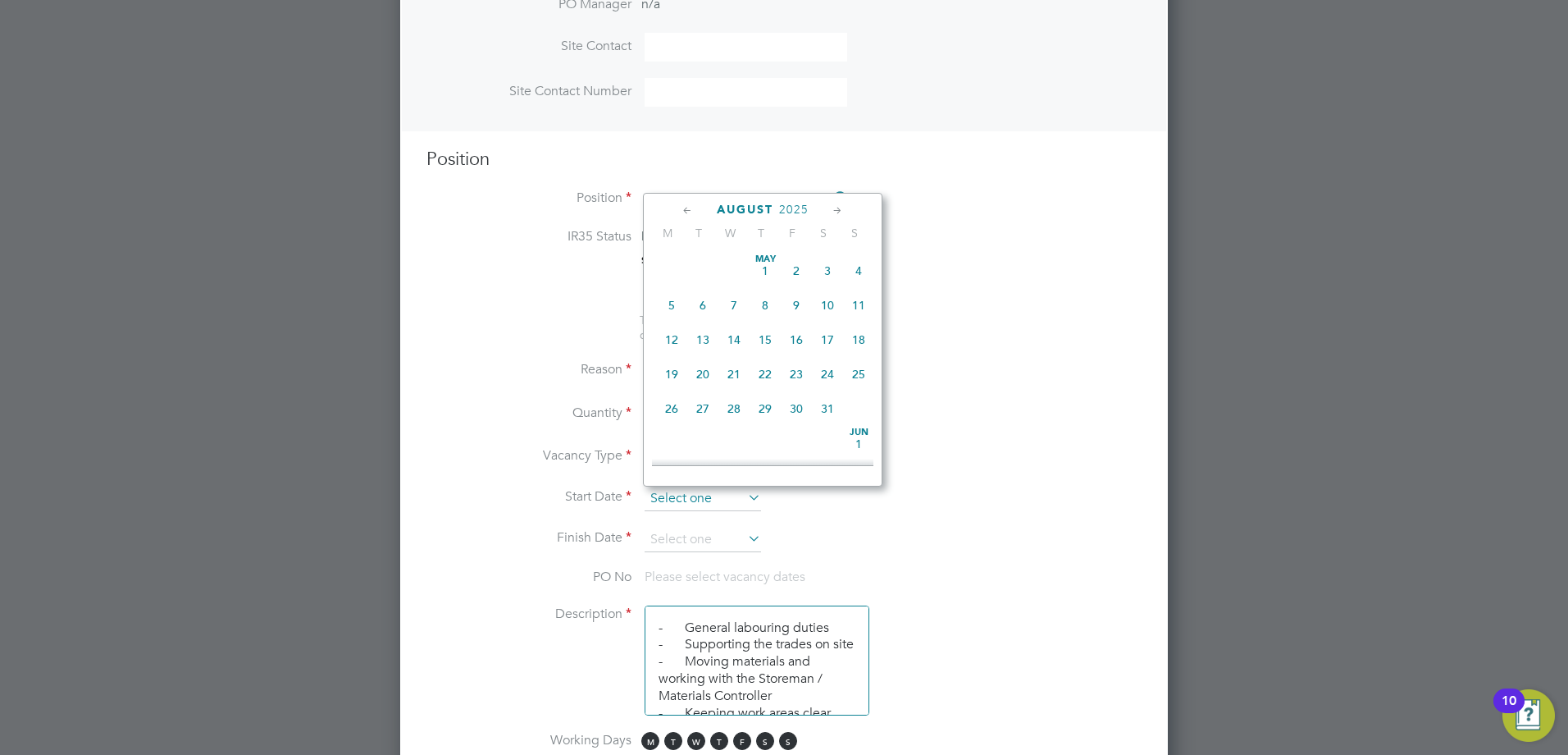
click at [695, 499] on input at bounding box center [702, 498] width 116 height 25
click at [674, 301] on span "4" at bounding box center [672, 291] width 31 height 31
type input "[DATE]"
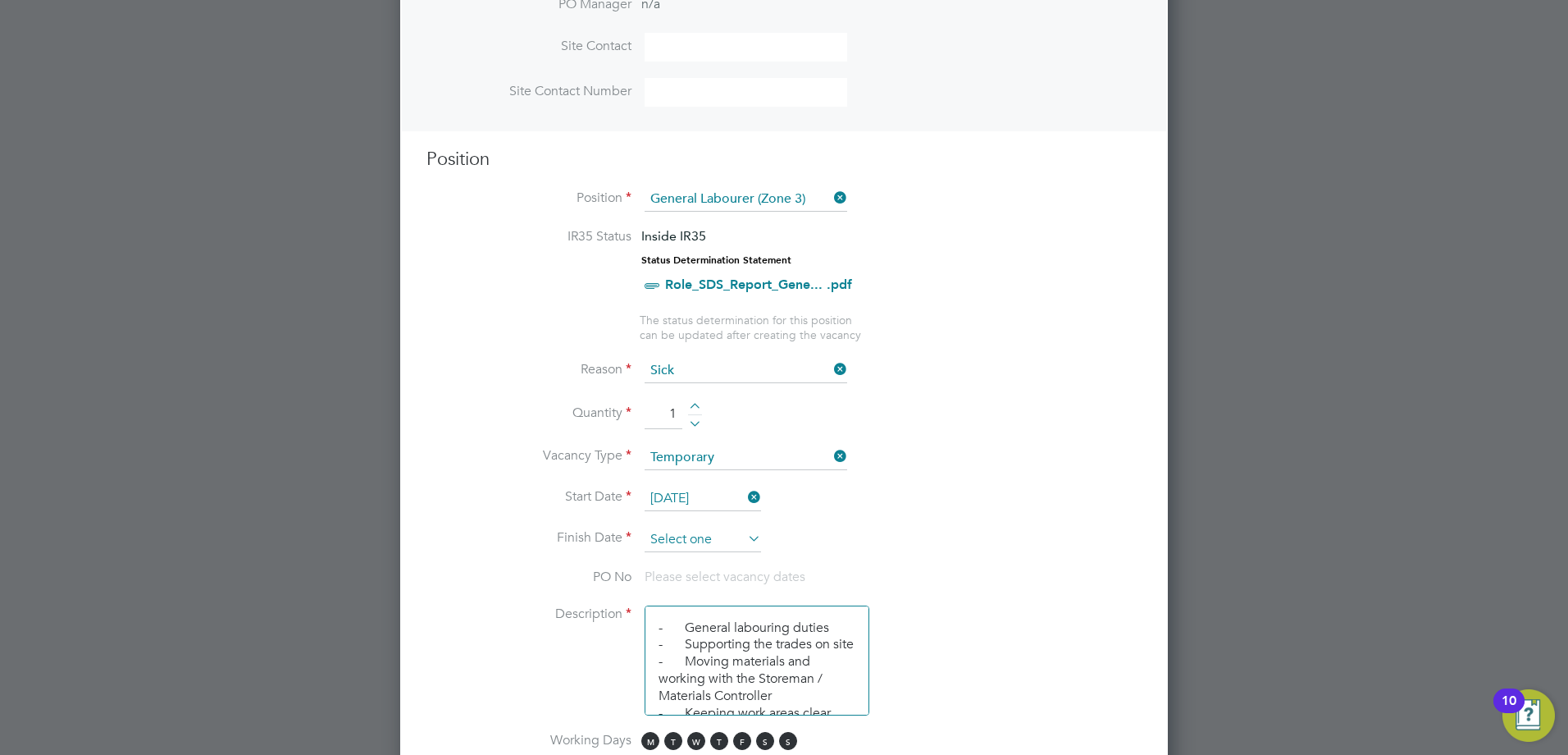
click at [697, 538] on input at bounding box center [702, 540] width 116 height 25
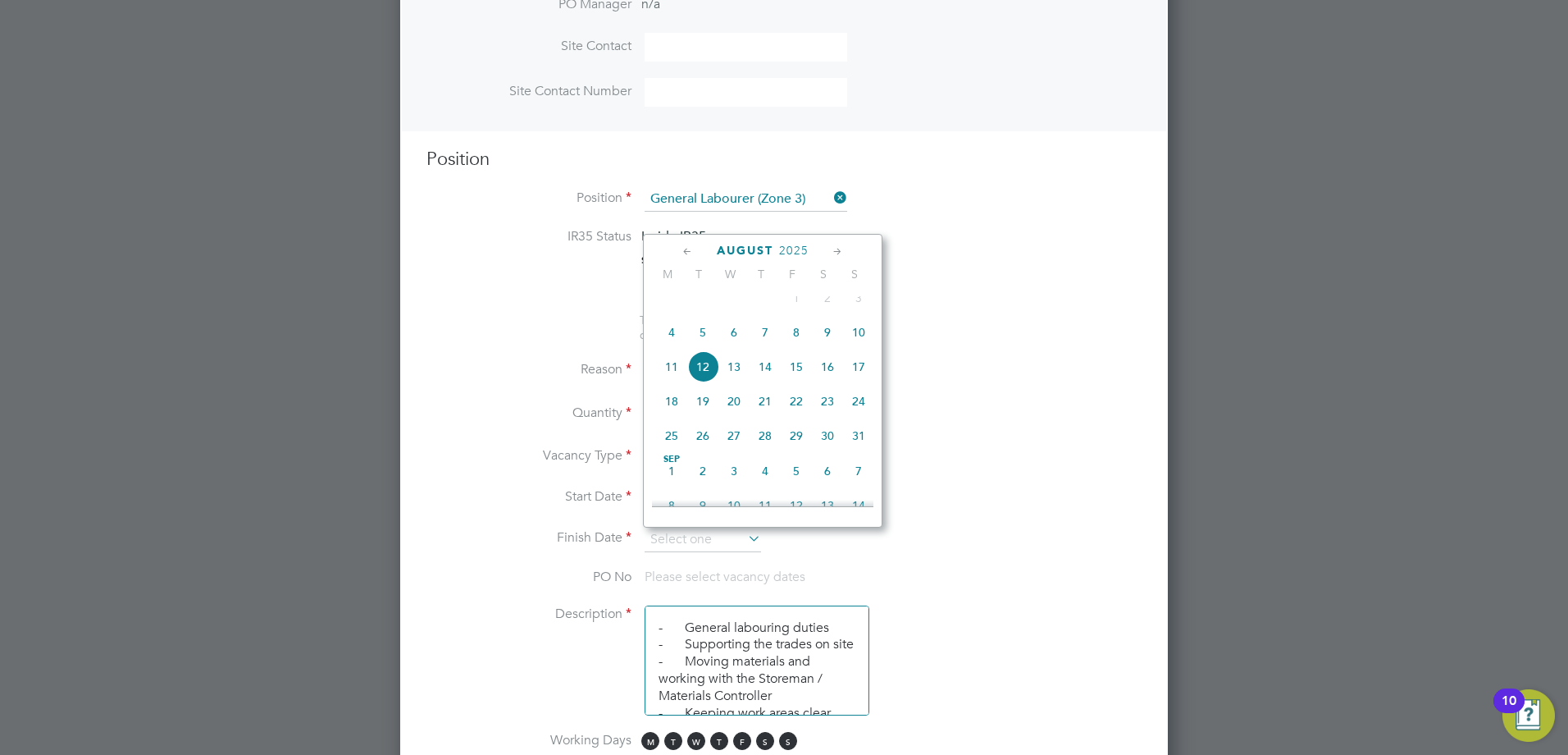
click at [799, 380] on span "15" at bounding box center [796, 366] width 31 height 31
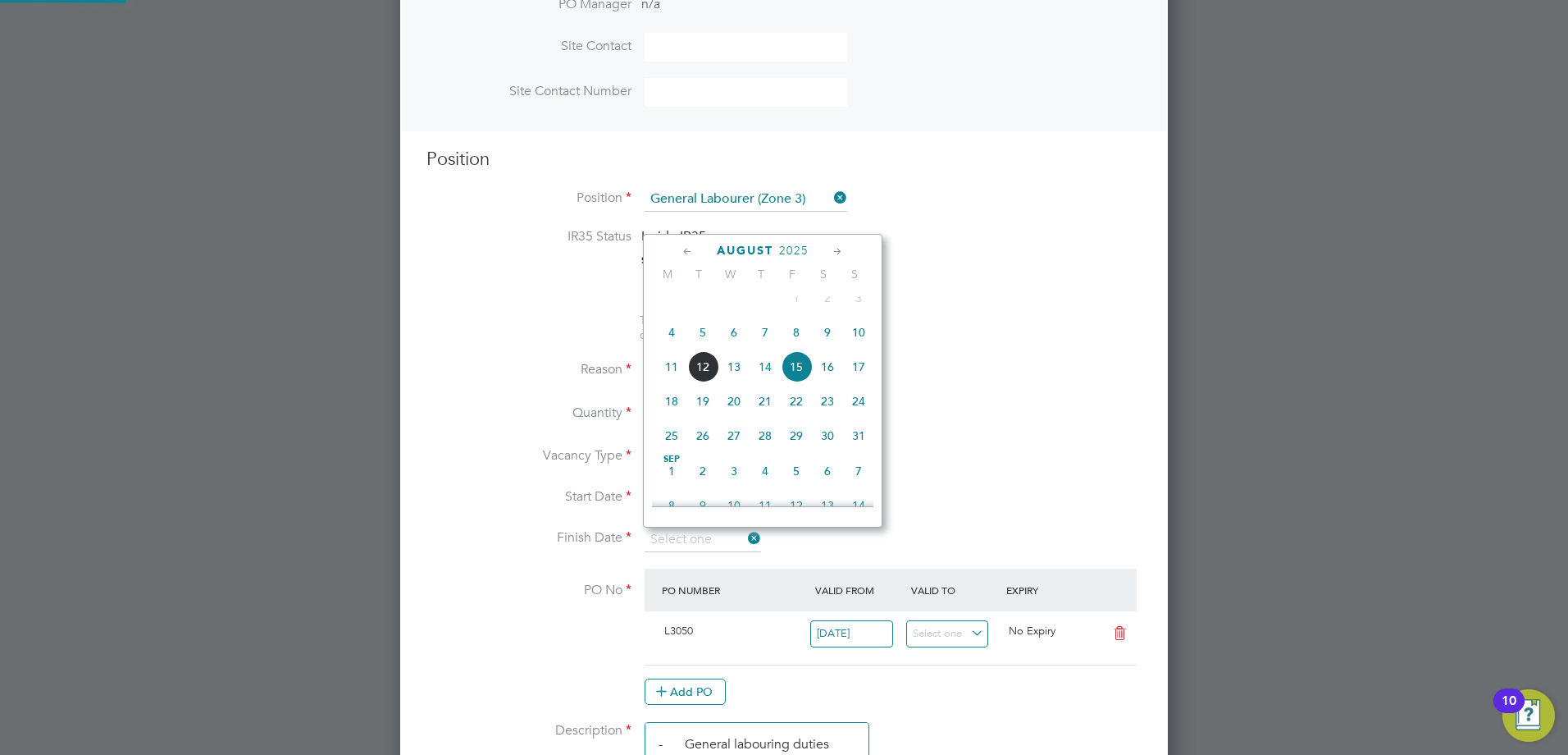
type input "[DATE]"
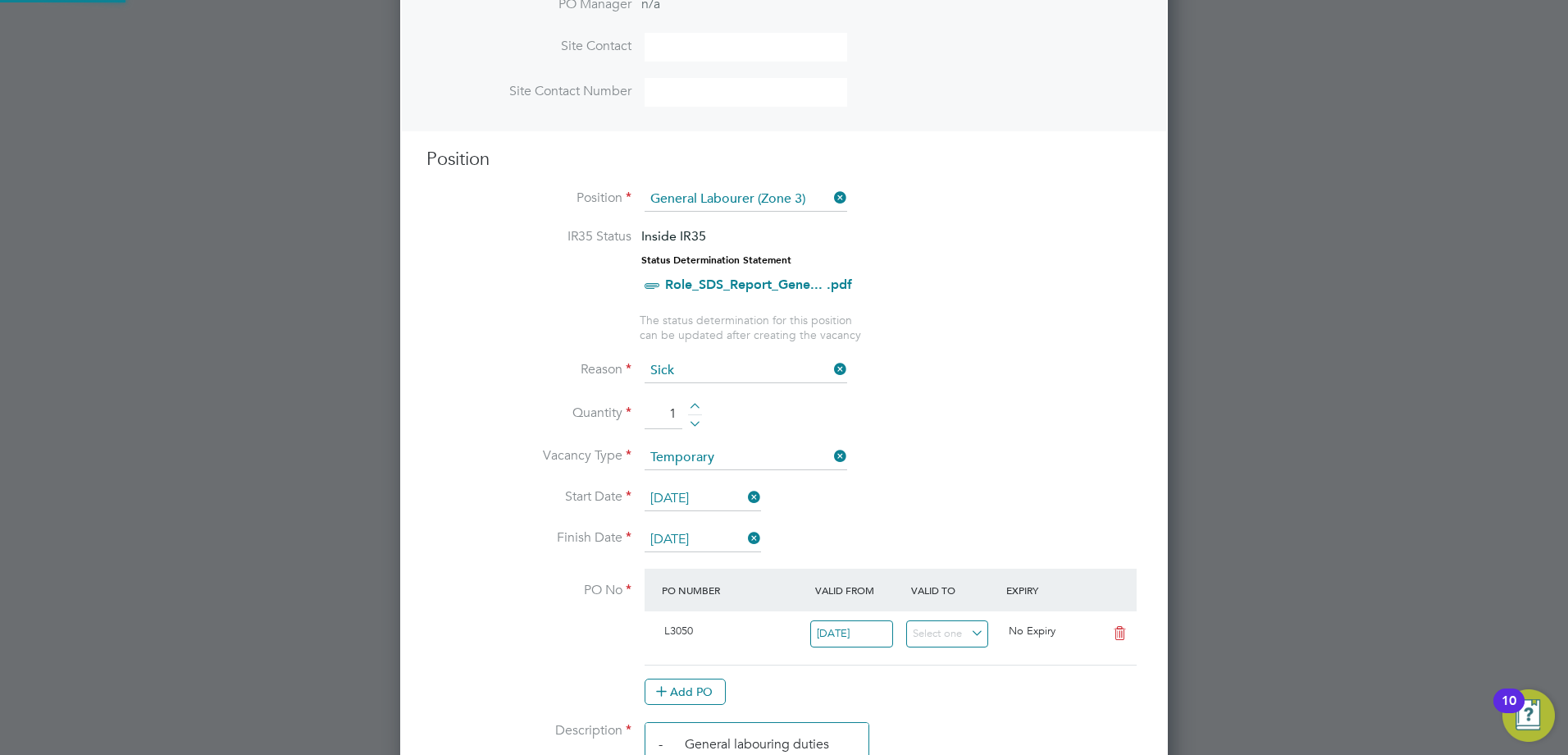
scroll to position [28, 154]
click at [472, 477] on li "Vacancy Type Temporary" at bounding box center [784, 466] width 715 height 41
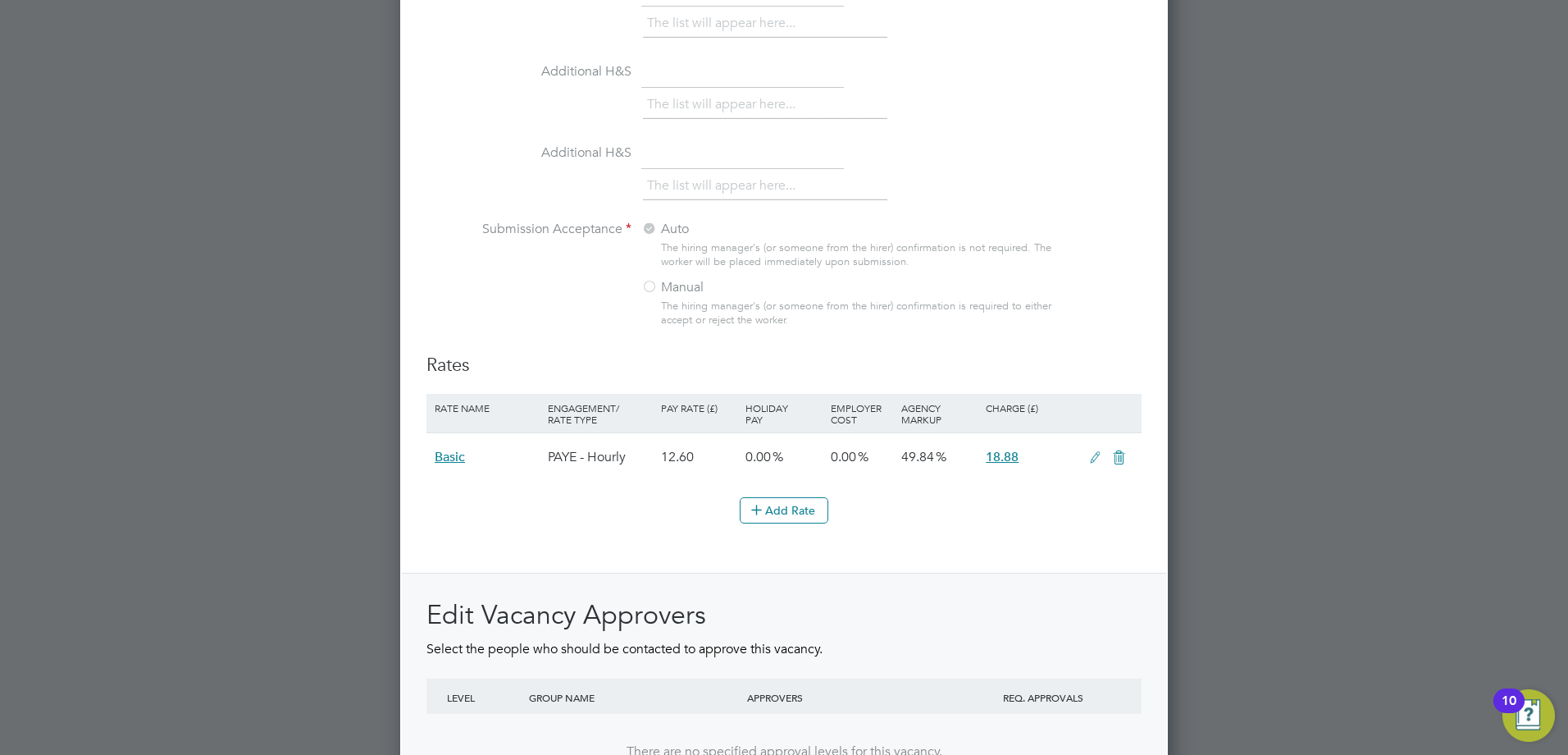
scroll to position [1774, 0]
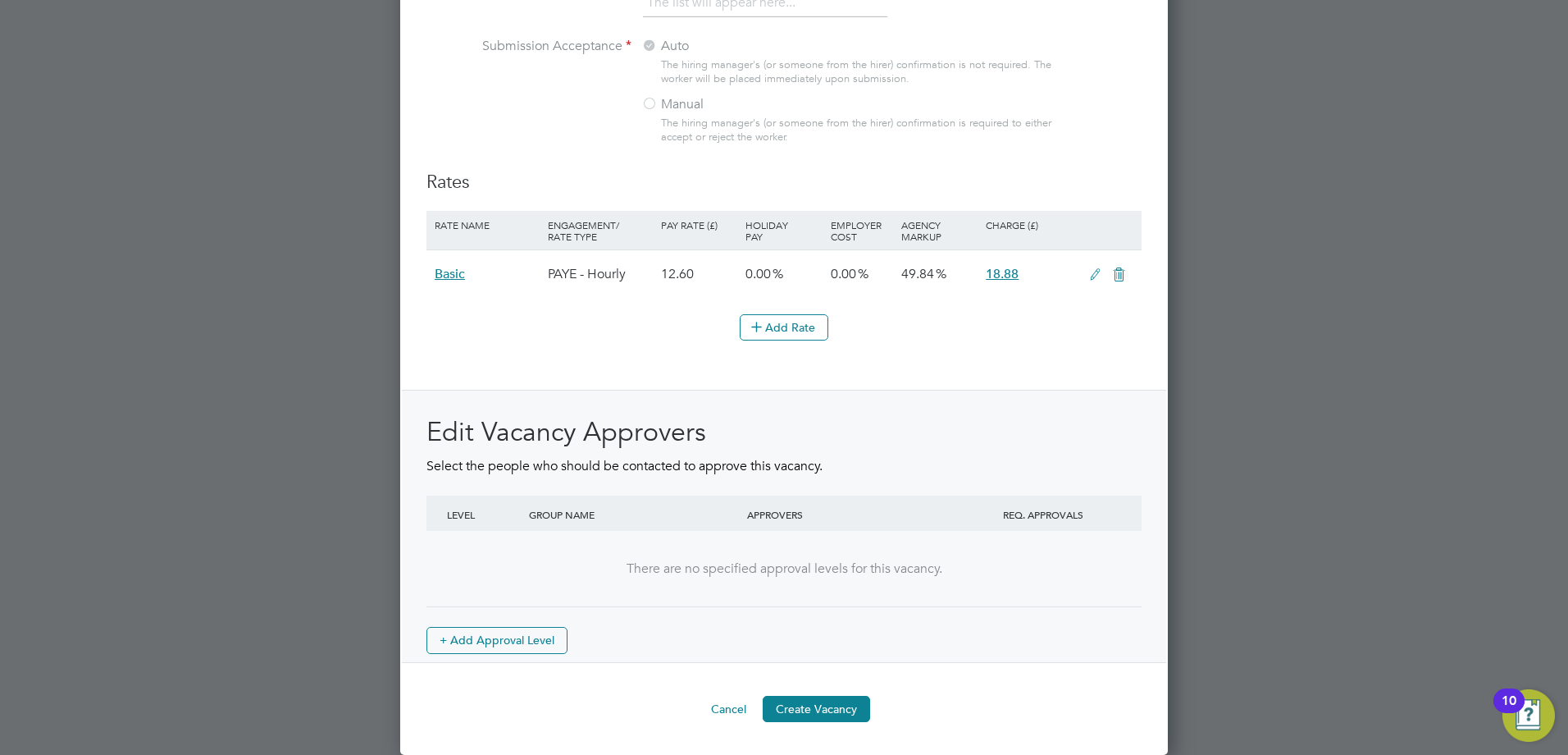
click at [596, 373] on div "Rates Rate Name Engagement/ Rate Type Pay Rate (£) Holiday Pay Employer Cost Ag…" at bounding box center [784, 416] width 715 height 492
click at [831, 704] on button "Create Vacancy" at bounding box center [816, 708] width 108 height 26
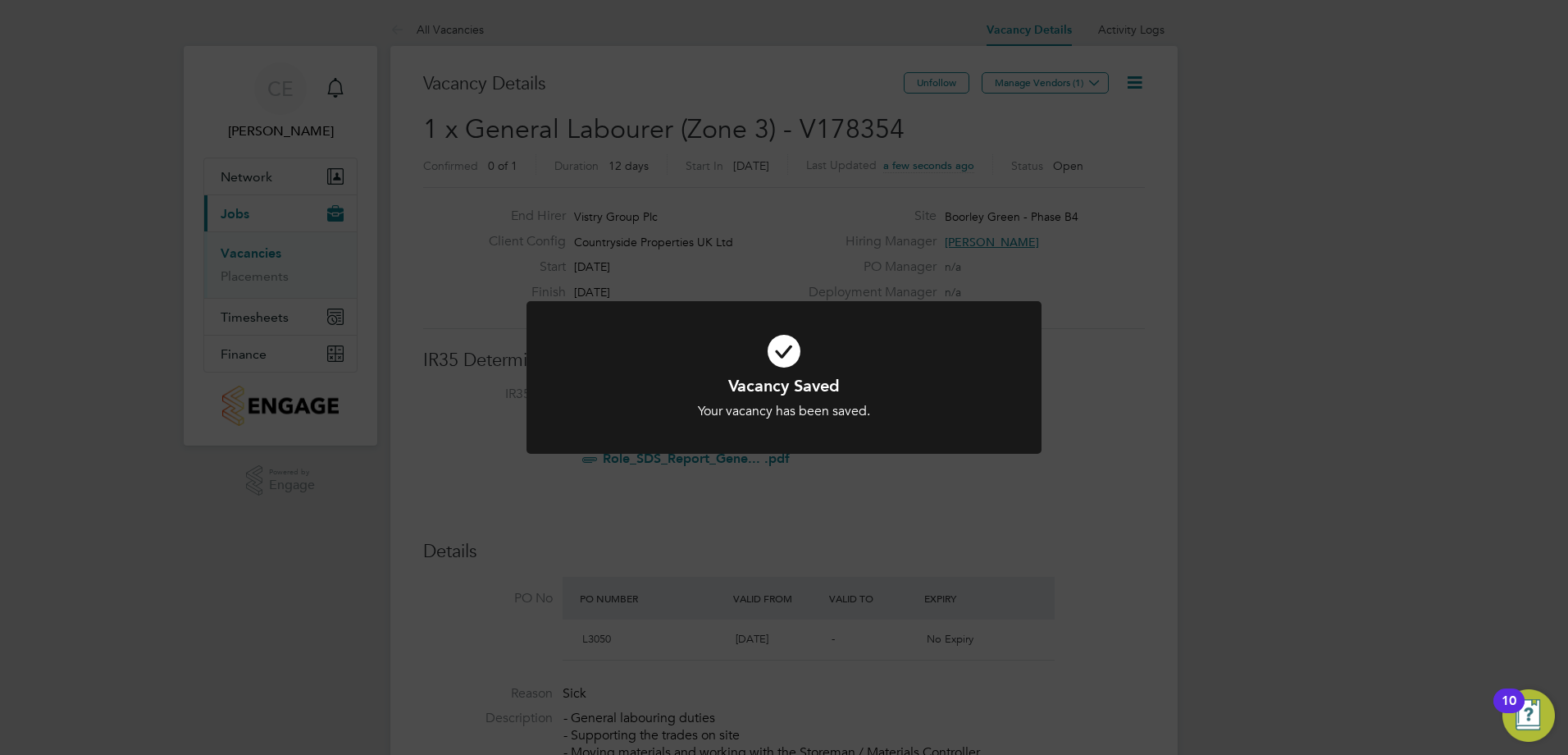
click at [997, 480] on div "Vacancy Saved Your vacancy has been saved. Cancel Okay" at bounding box center [784, 377] width 1568 height 755
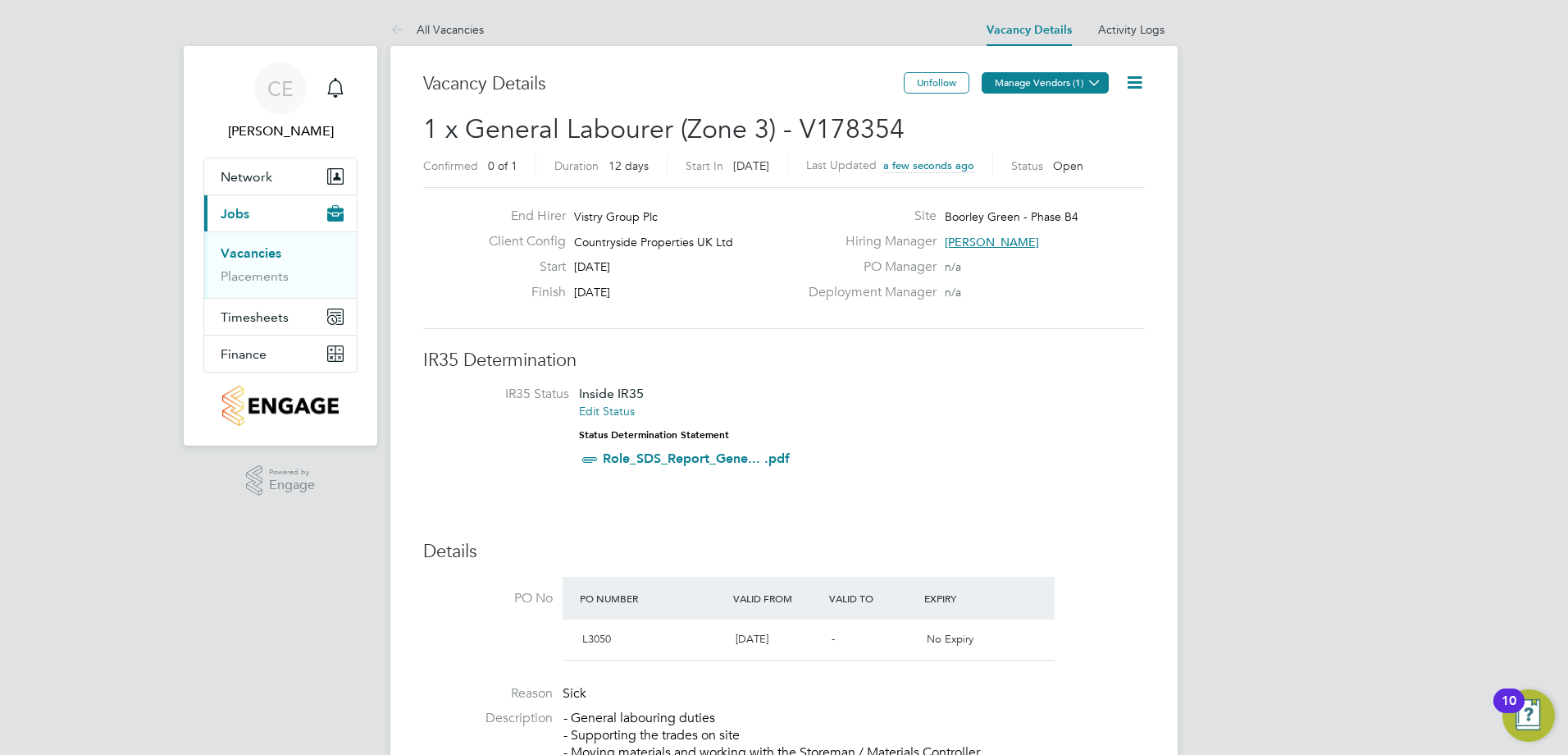
click at [1009, 80] on button "Manage Vendors (1)" at bounding box center [1045, 82] width 127 height 21
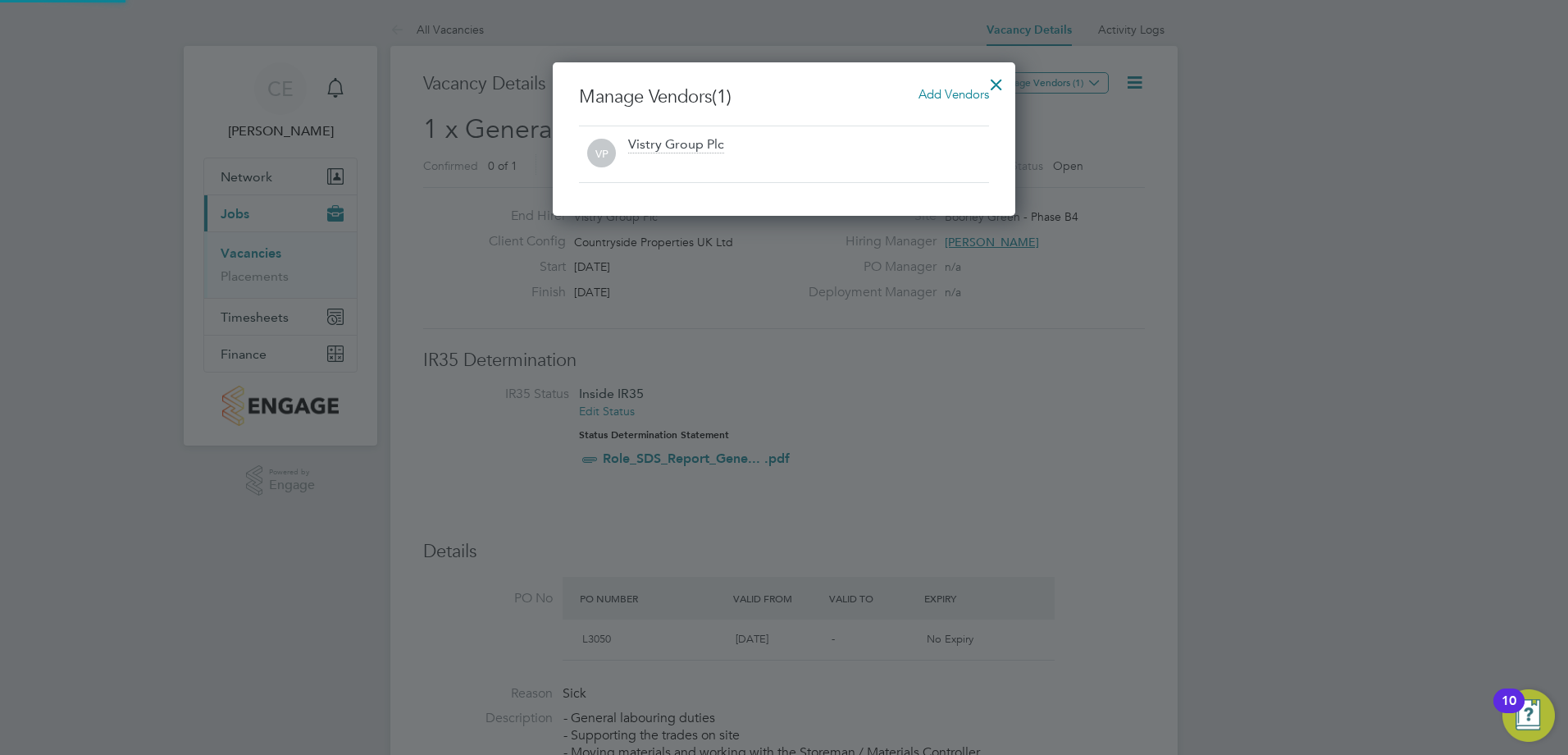
scroll to position [153, 463]
click at [943, 91] on span "Add Vendors" at bounding box center [953, 94] width 70 height 15
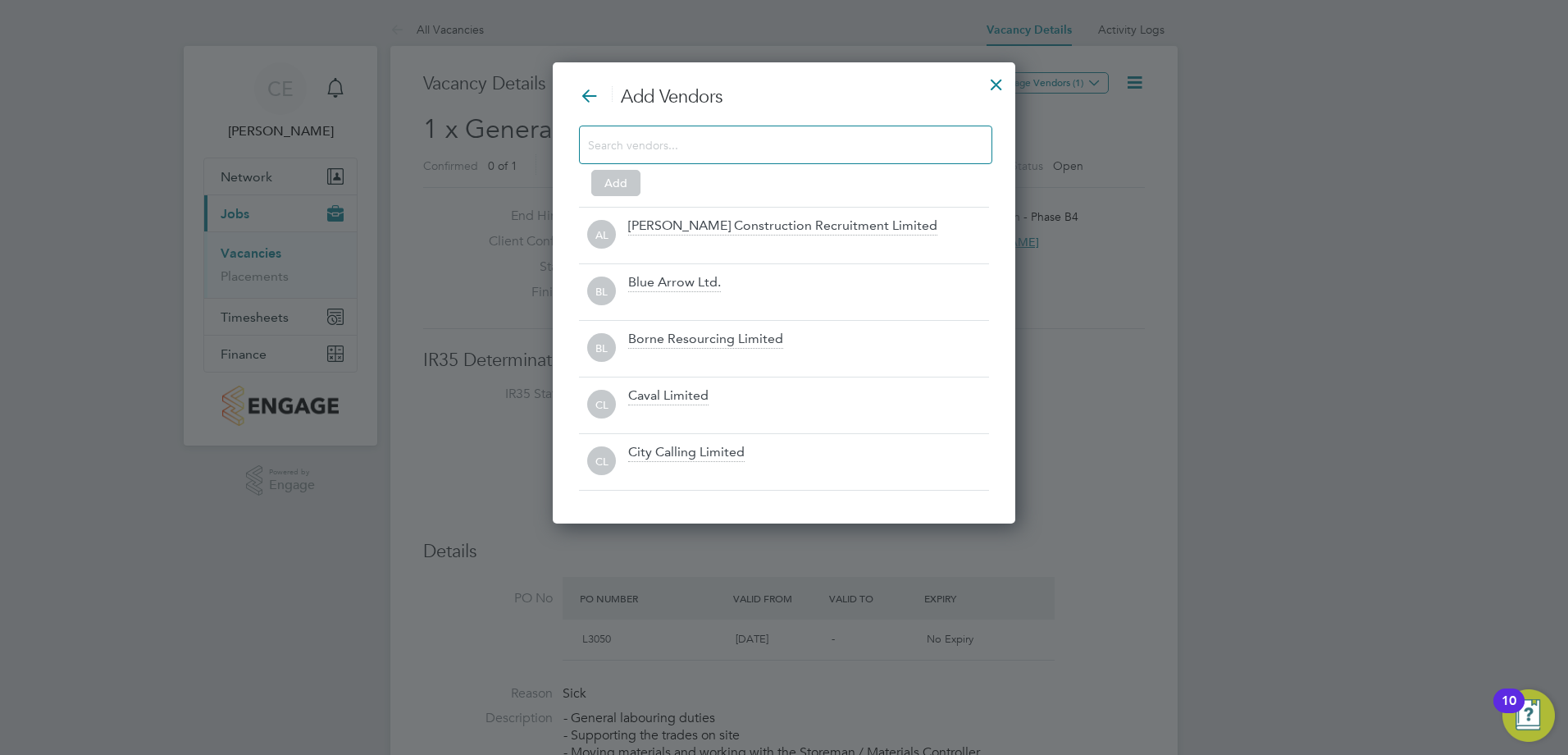
click at [669, 142] on input at bounding box center [773, 144] width 369 height 21
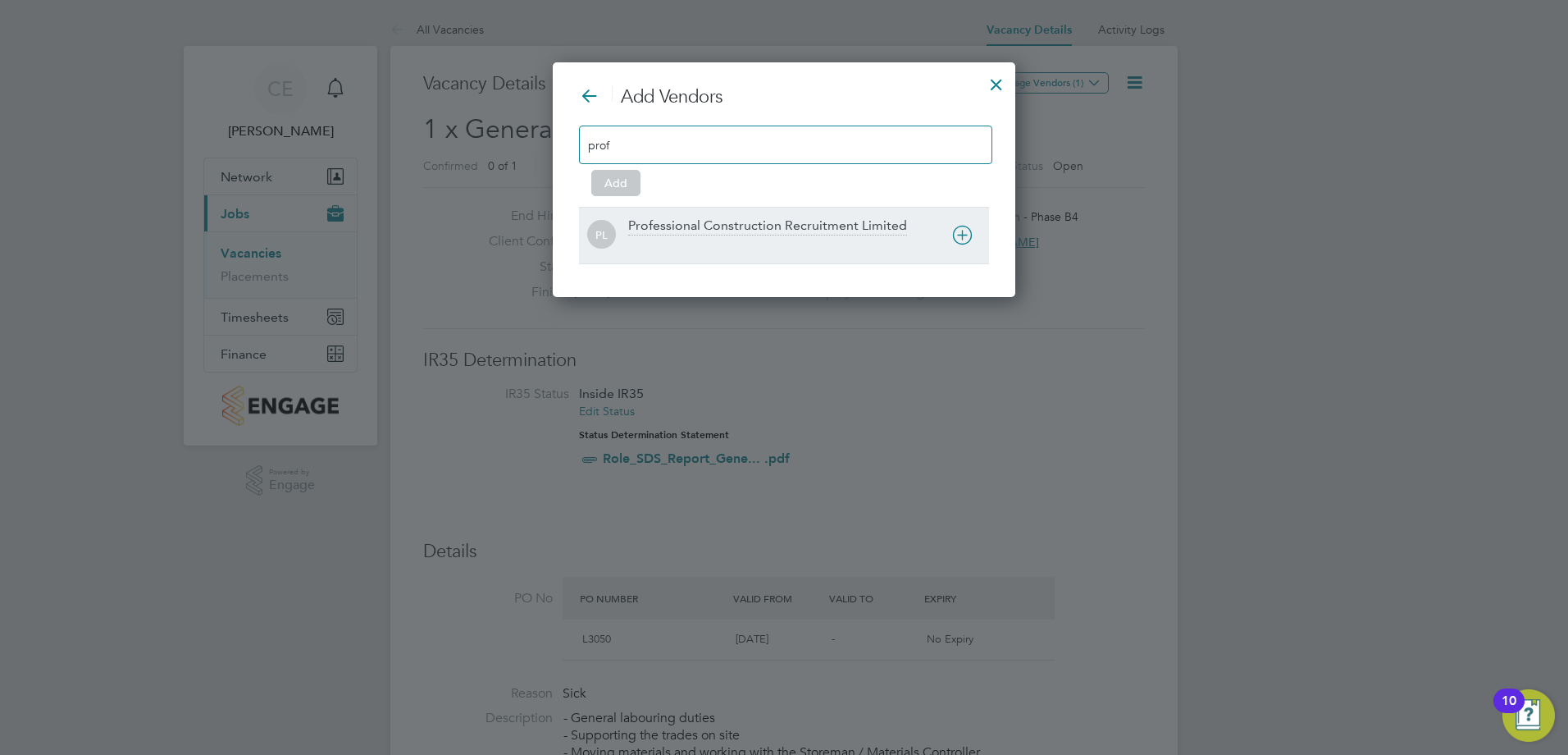
type input "prof"
click at [745, 241] on div at bounding box center [809, 246] width 361 height 16
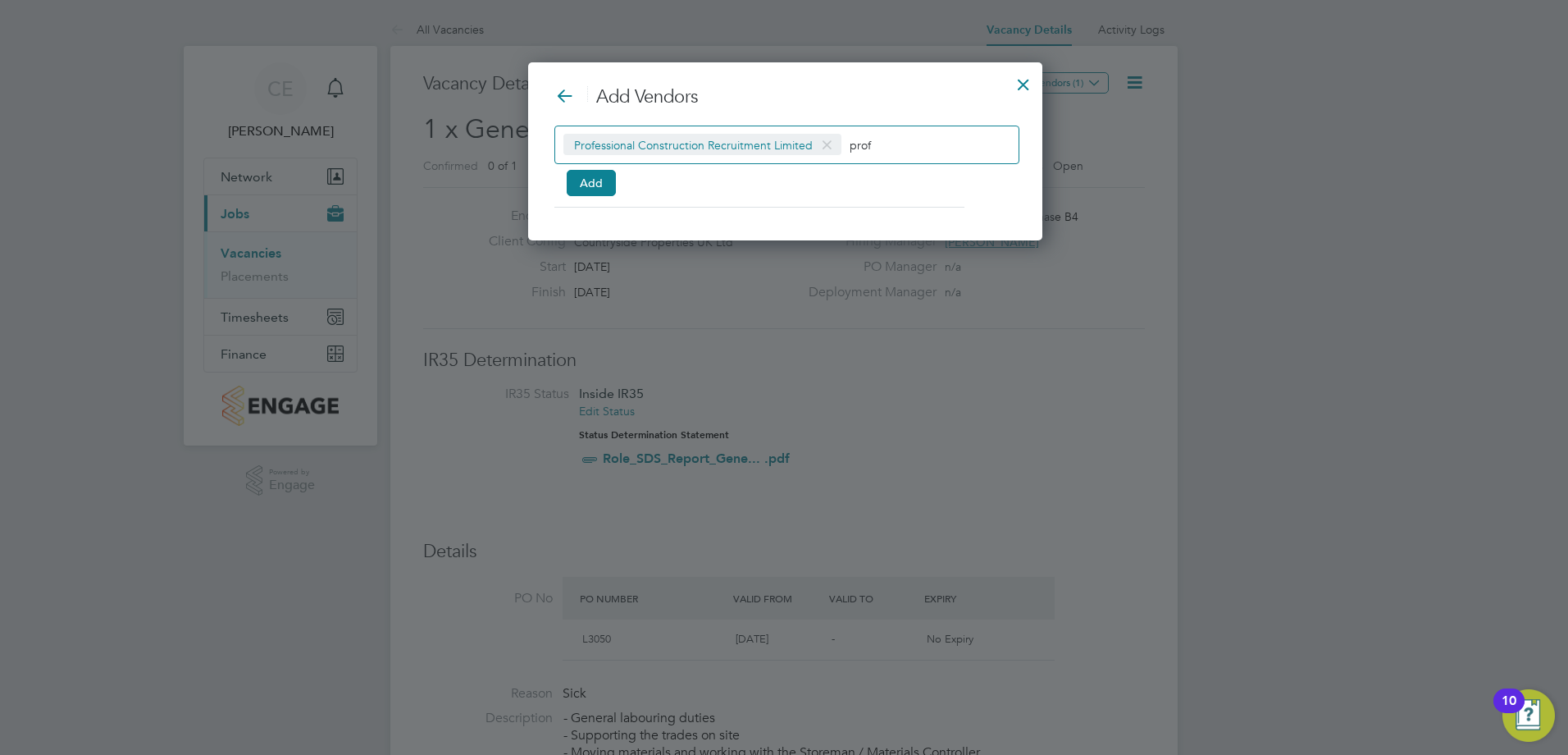
click at [934, 139] on input "prof" at bounding box center [900, 144] width 103 height 21
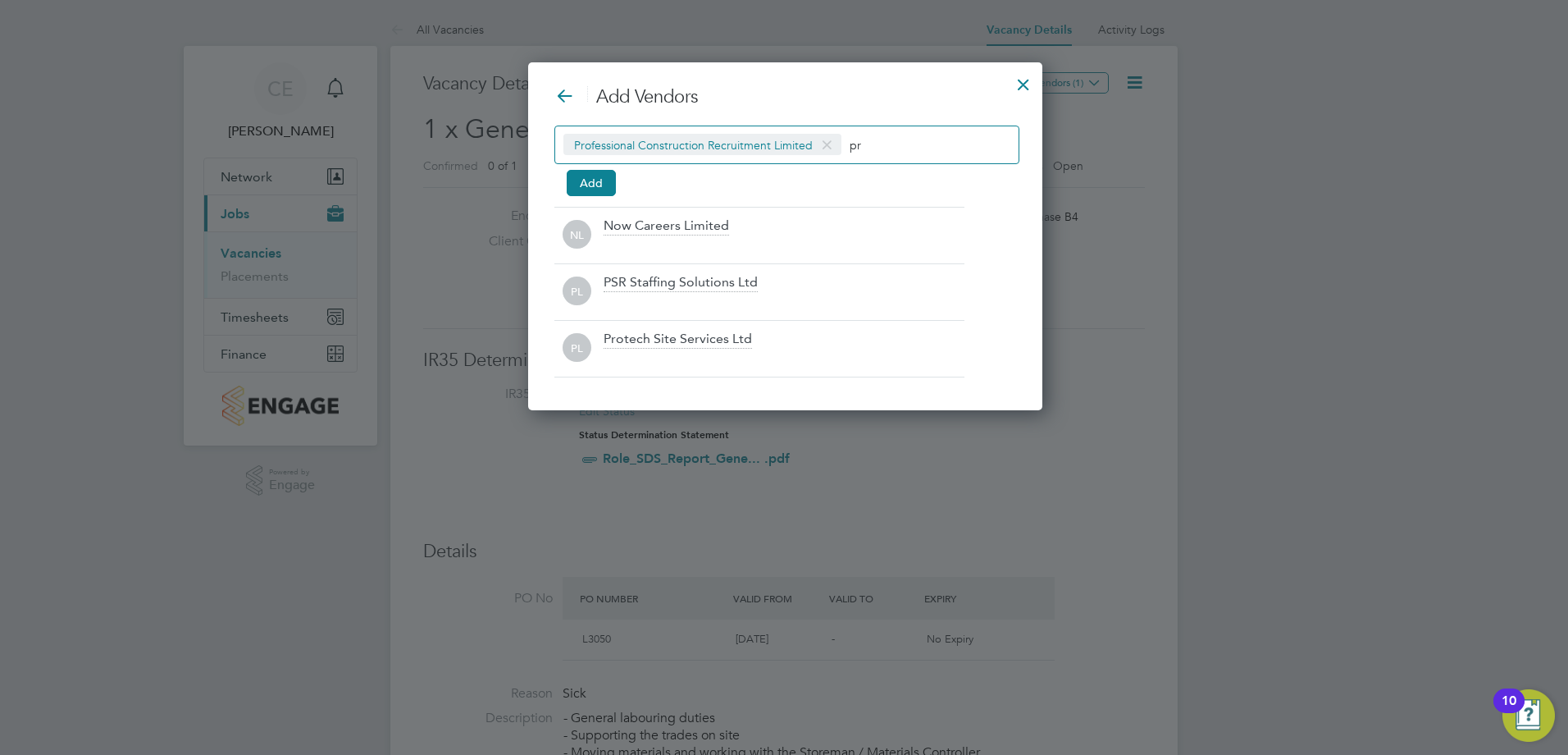
type input "p"
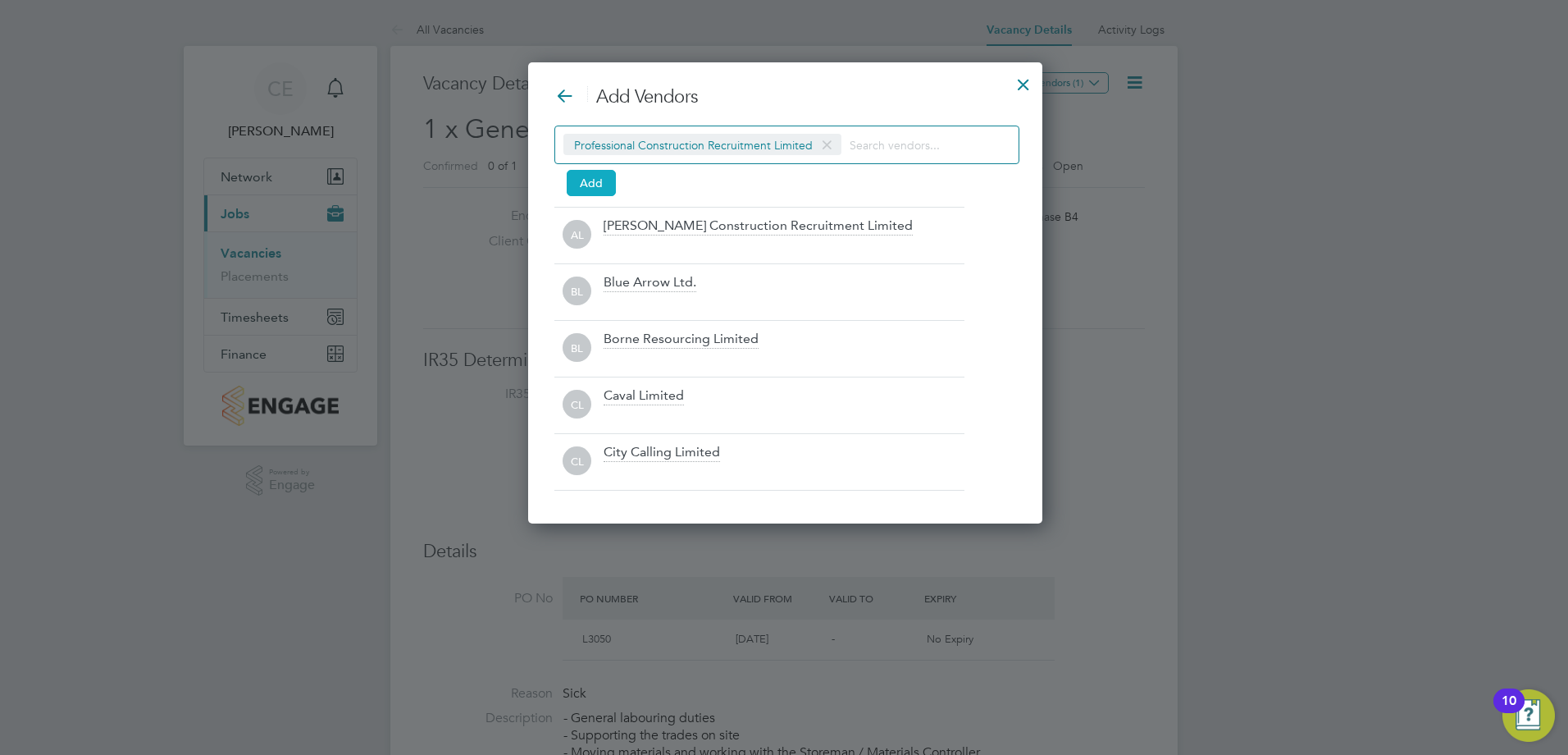
click at [588, 183] on button "Add" at bounding box center [591, 182] width 49 height 26
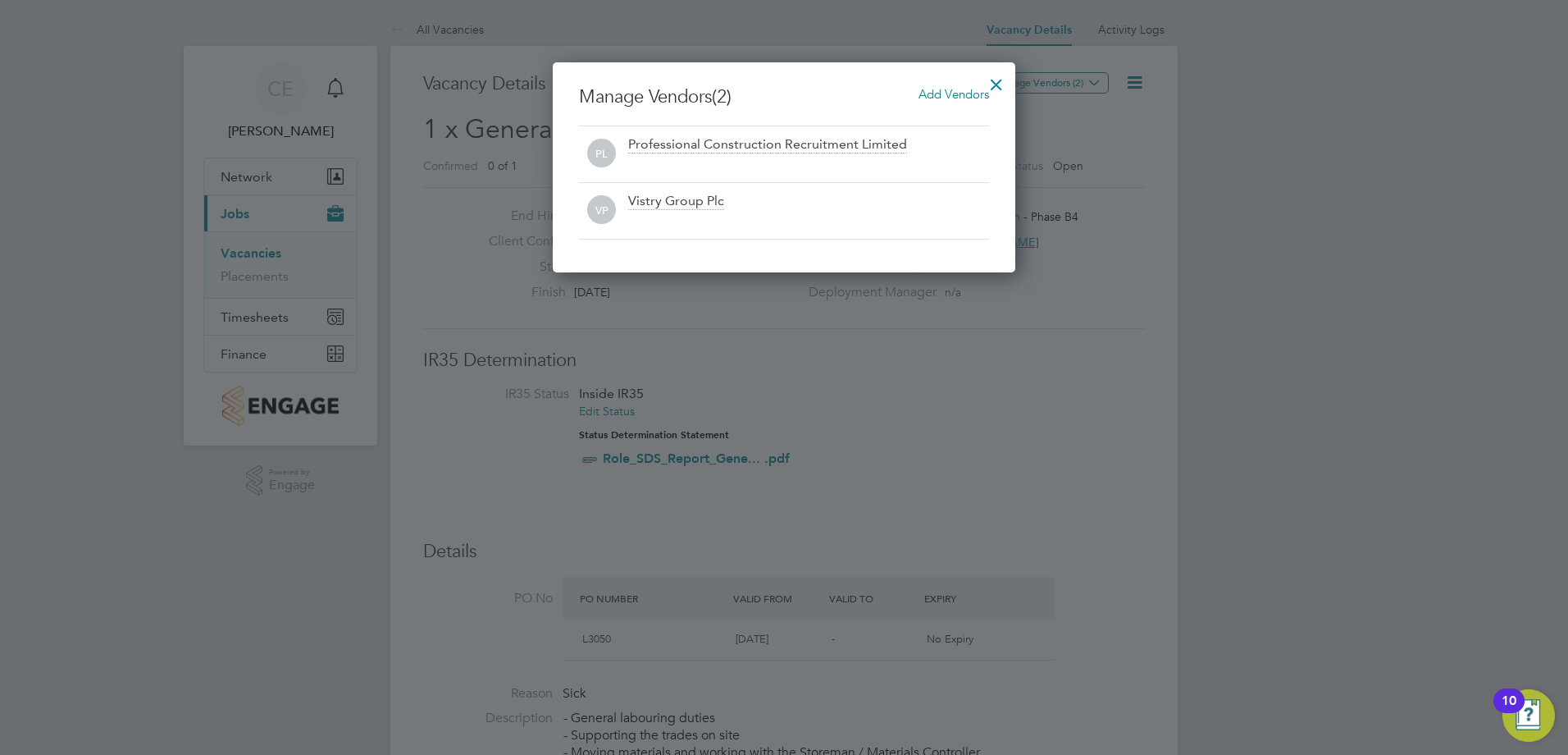
click at [1000, 83] on div at bounding box center [996, 80] width 30 height 30
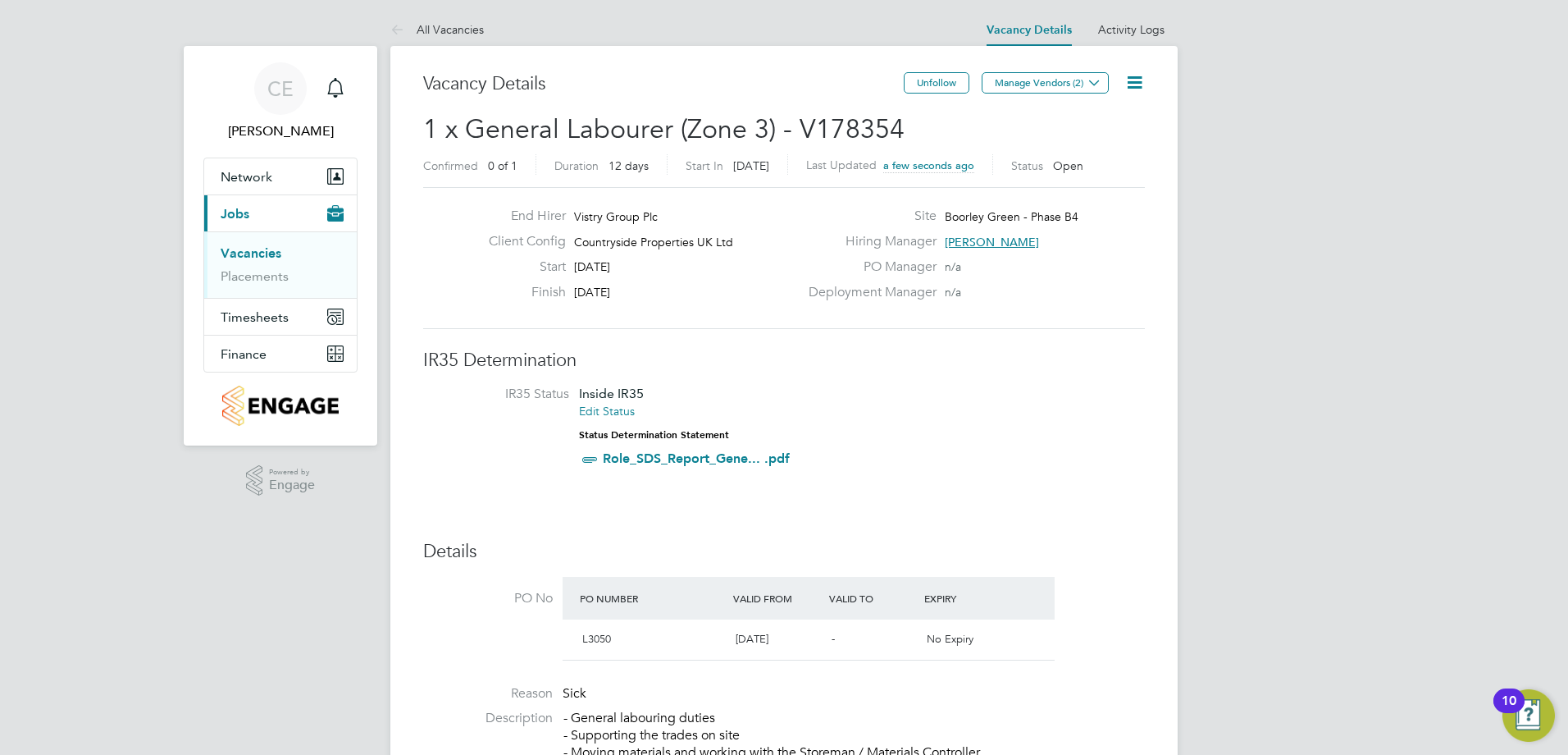
click at [732, 367] on h3 "IR35 Determination" at bounding box center [784, 360] width 722 height 24
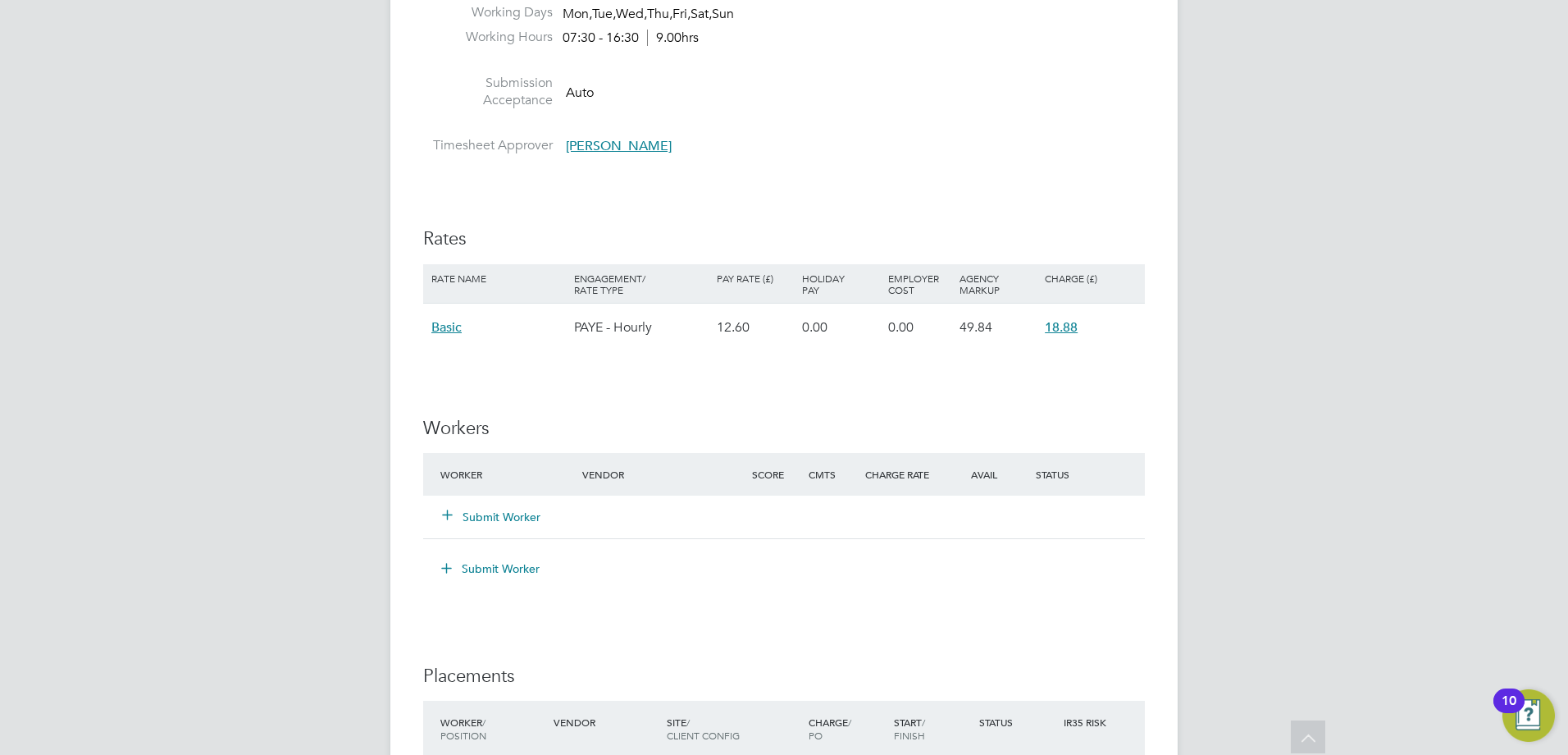
drag, startPoint x: 732, startPoint y: 367, endPoint x: 679, endPoint y: 364, distance: 53.1
click at [679, 364] on div "IR35 Determination IR35 Status Inside IR35 Edit Status Status Determination Sta…" at bounding box center [784, 327] width 722 height 1763
